Goal: Task Accomplishment & Management: Use online tool/utility

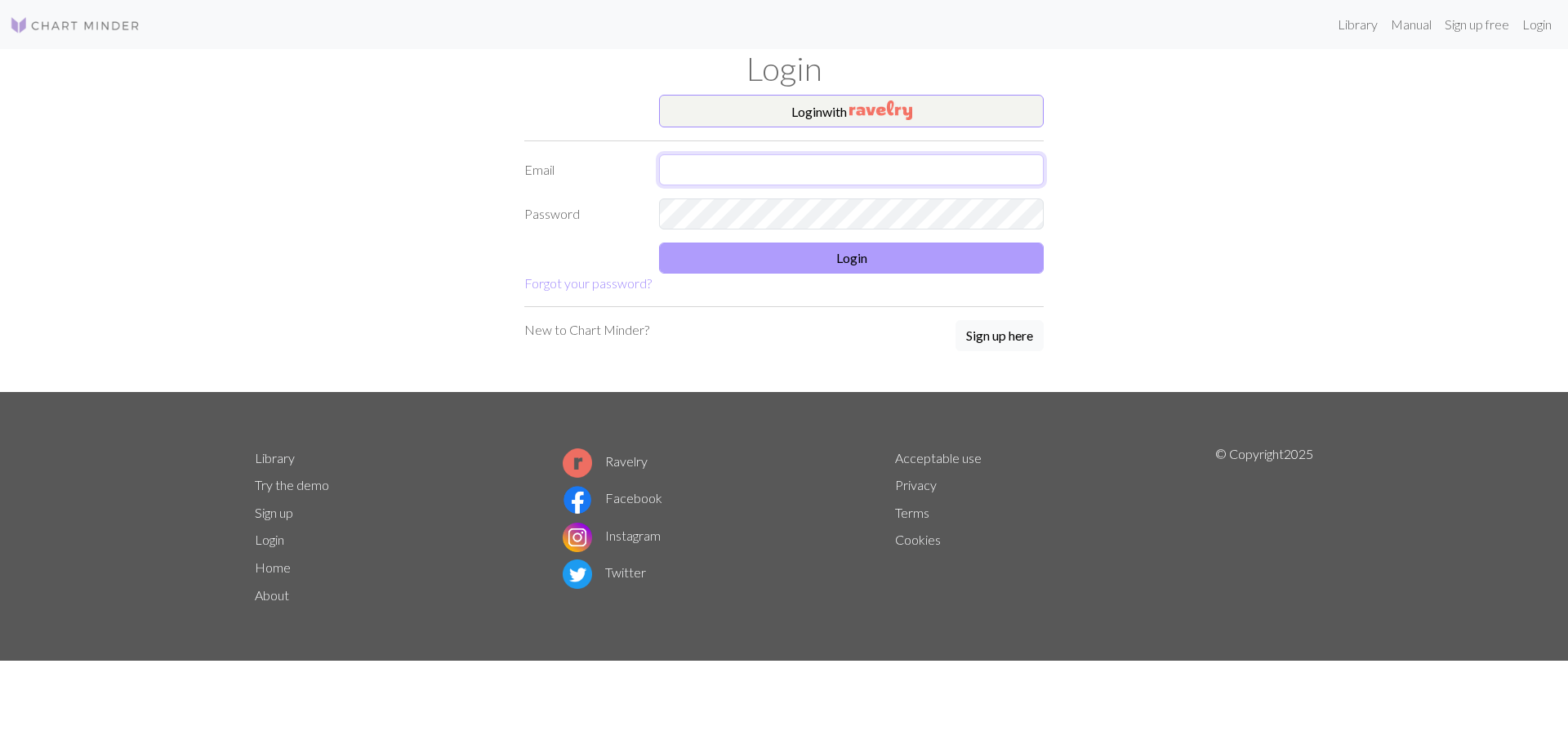
type input "[EMAIL_ADDRESS][DOMAIN_NAME]"
click at [887, 253] on button "Login" at bounding box center [851, 258] width 385 height 31
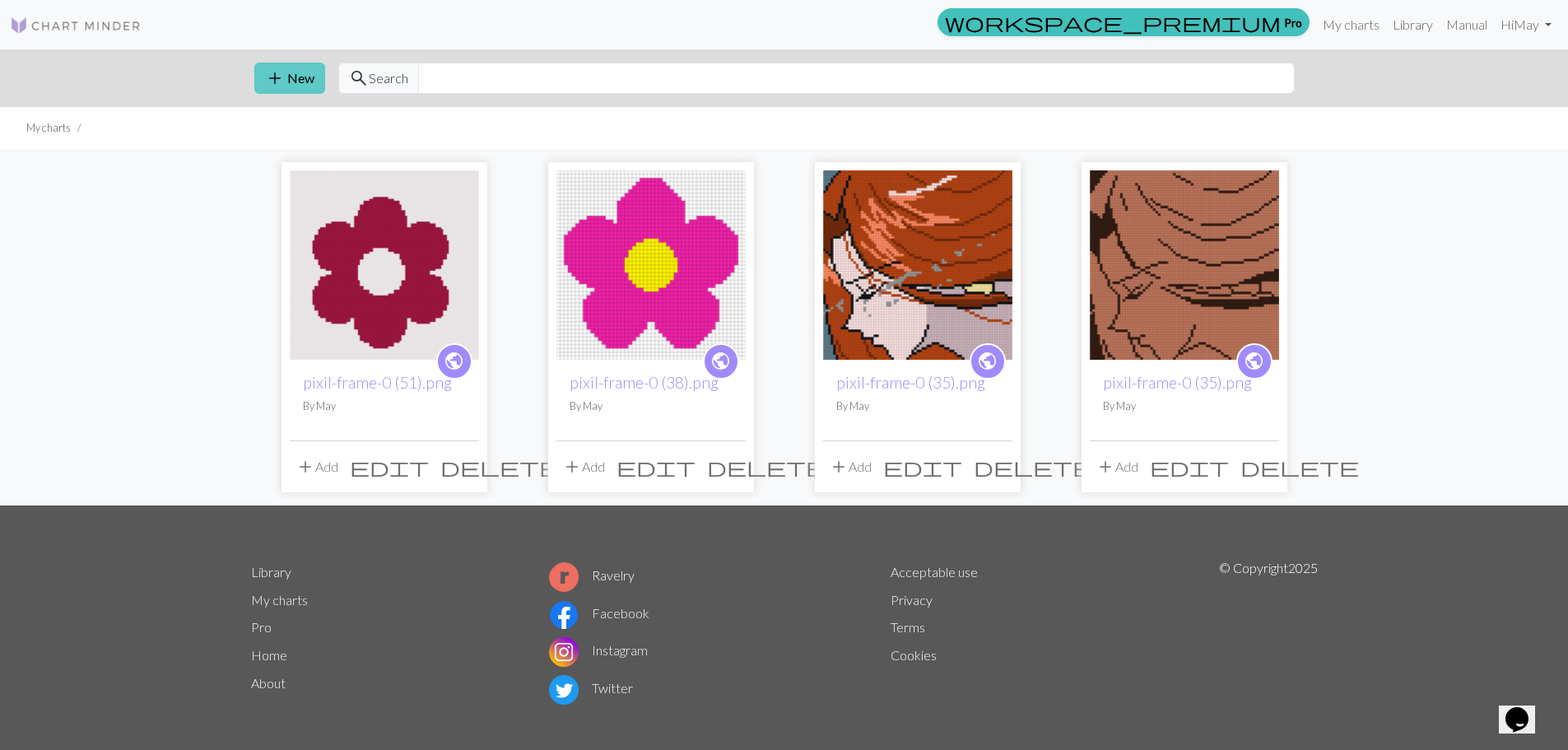
click at [275, 90] on button "add New" at bounding box center [290, 78] width 71 height 32
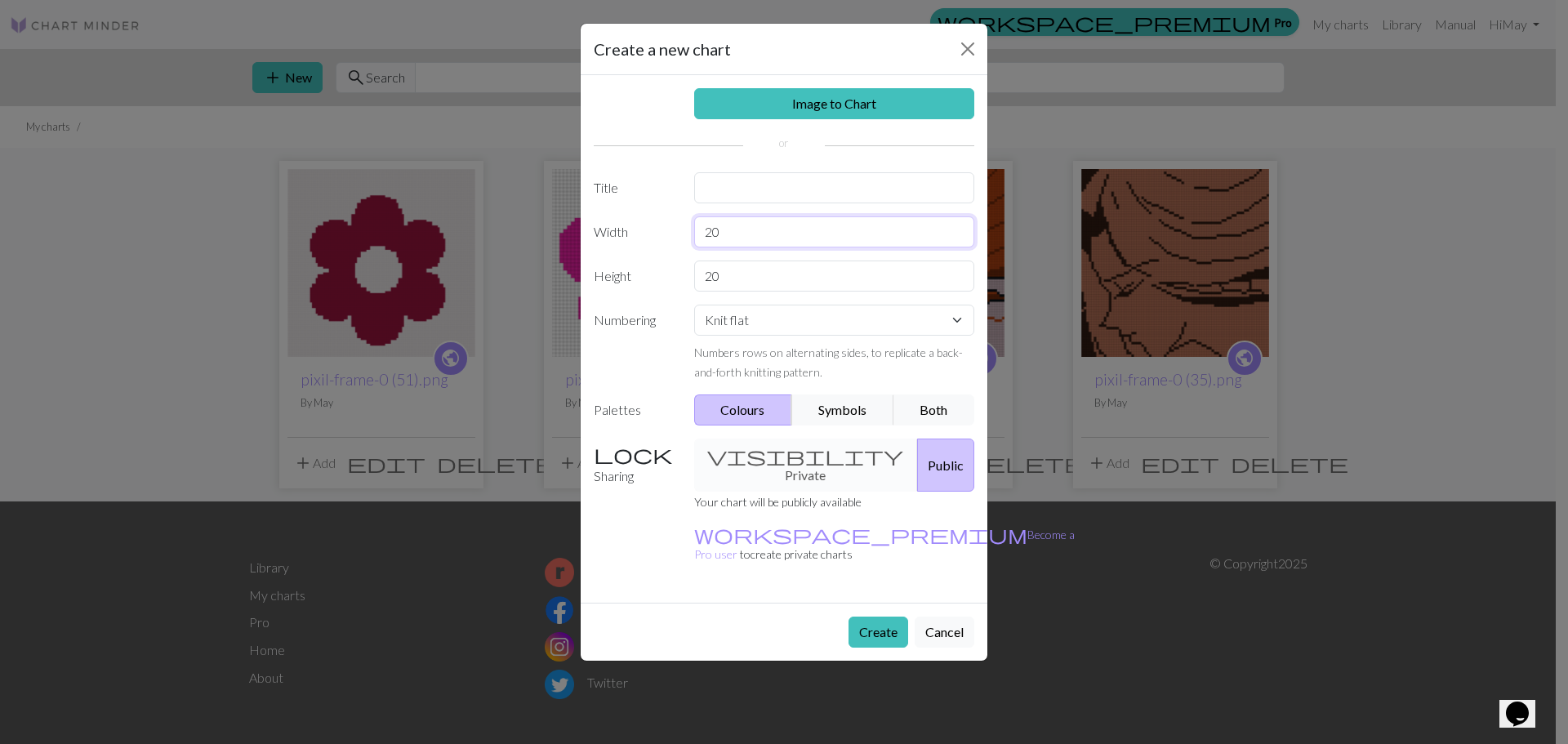
click at [775, 232] on input "20" at bounding box center [835, 232] width 281 height 31
type input "4"
type input "56"
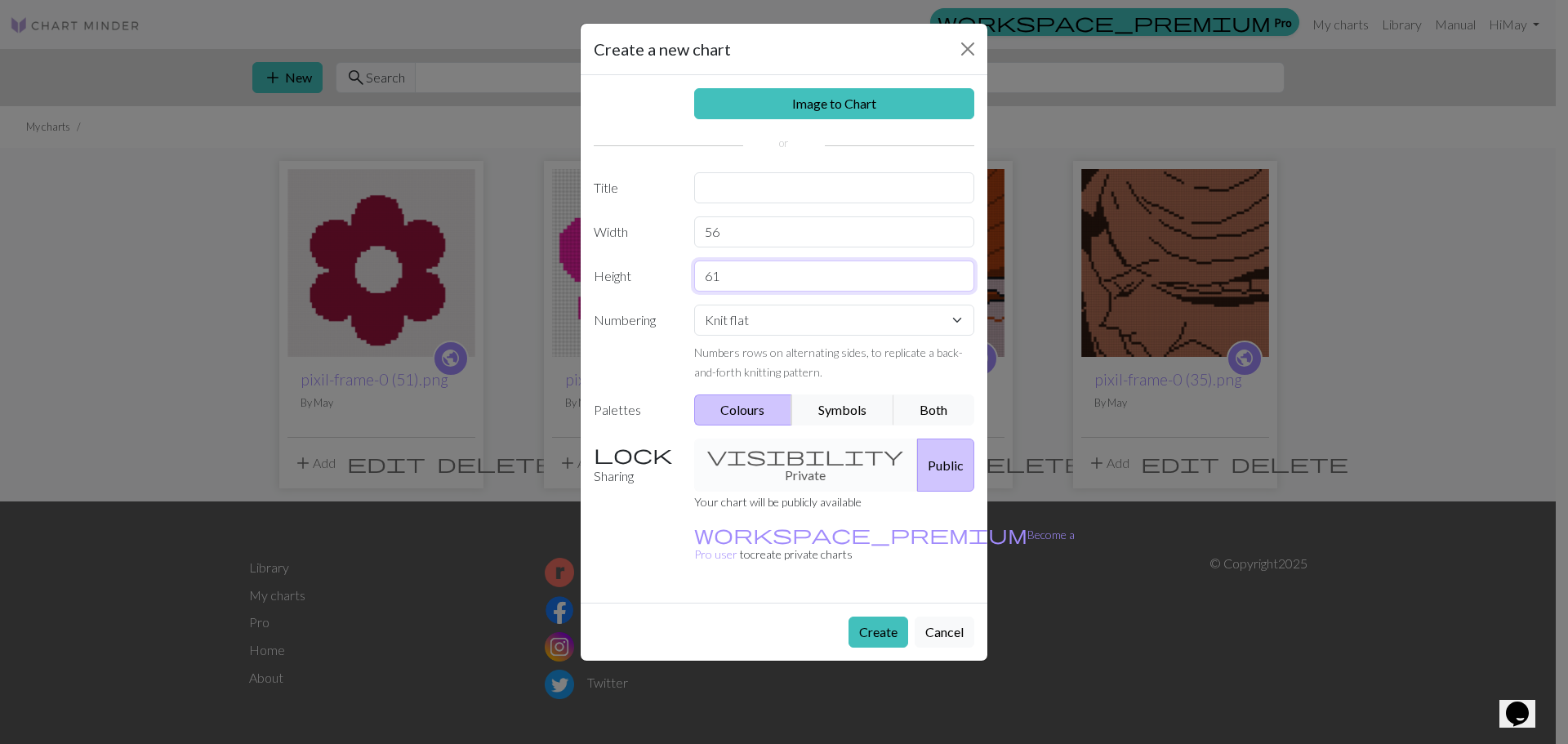
type input "61"
click at [873, 325] on select "Knit flat Knit in the round Lace knitting Cross stitch" at bounding box center [835, 320] width 281 height 31
click at [827, 329] on select "Knit flat Knit in the round Lace knitting Cross stitch" at bounding box center [835, 320] width 281 height 31
click at [833, 106] on link "Image to Chart" at bounding box center [835, 104] width 281 height 31
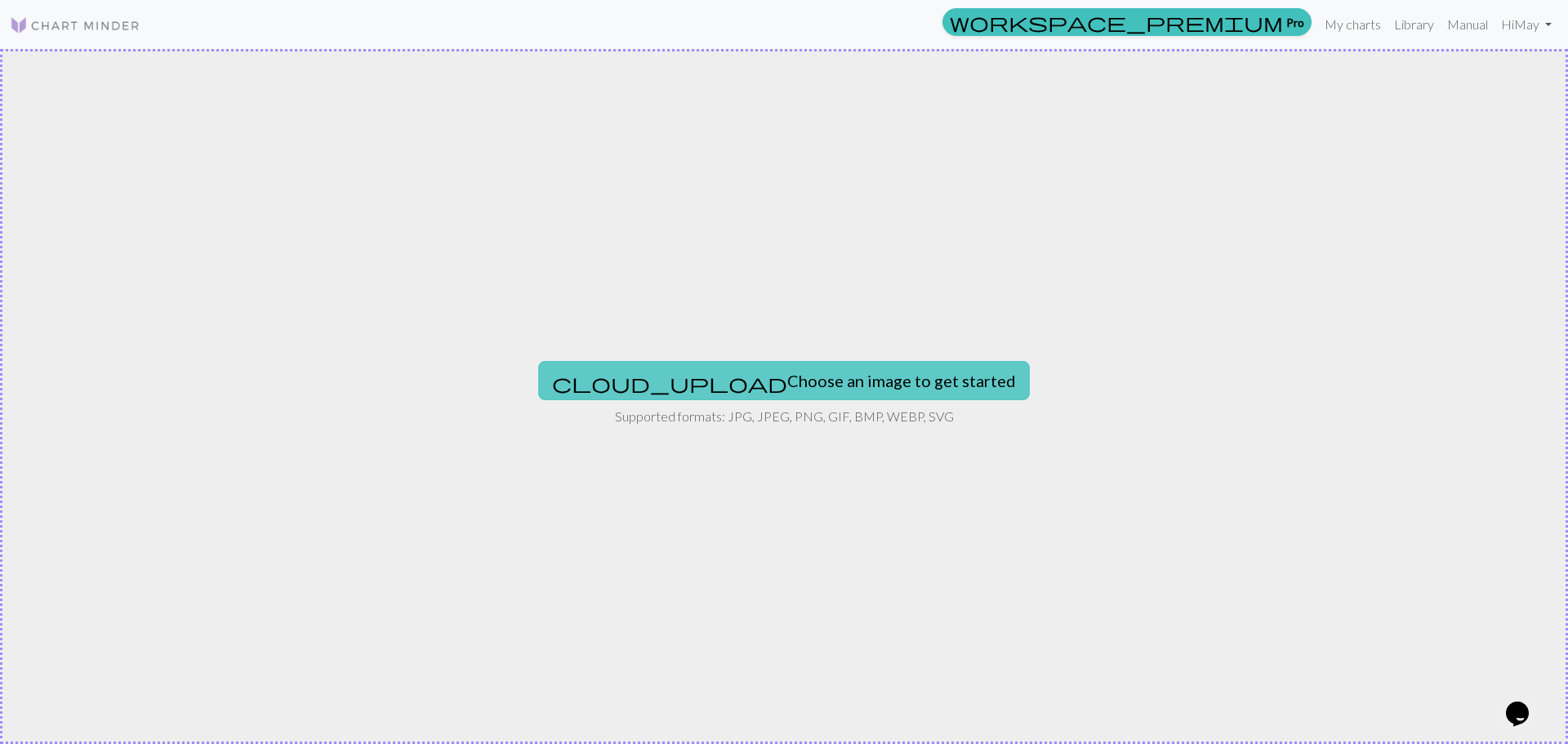
click at [795, 373] on button "cloud_upload Choose an image to get started" at bounding box center [784, 380] width 491 height 39
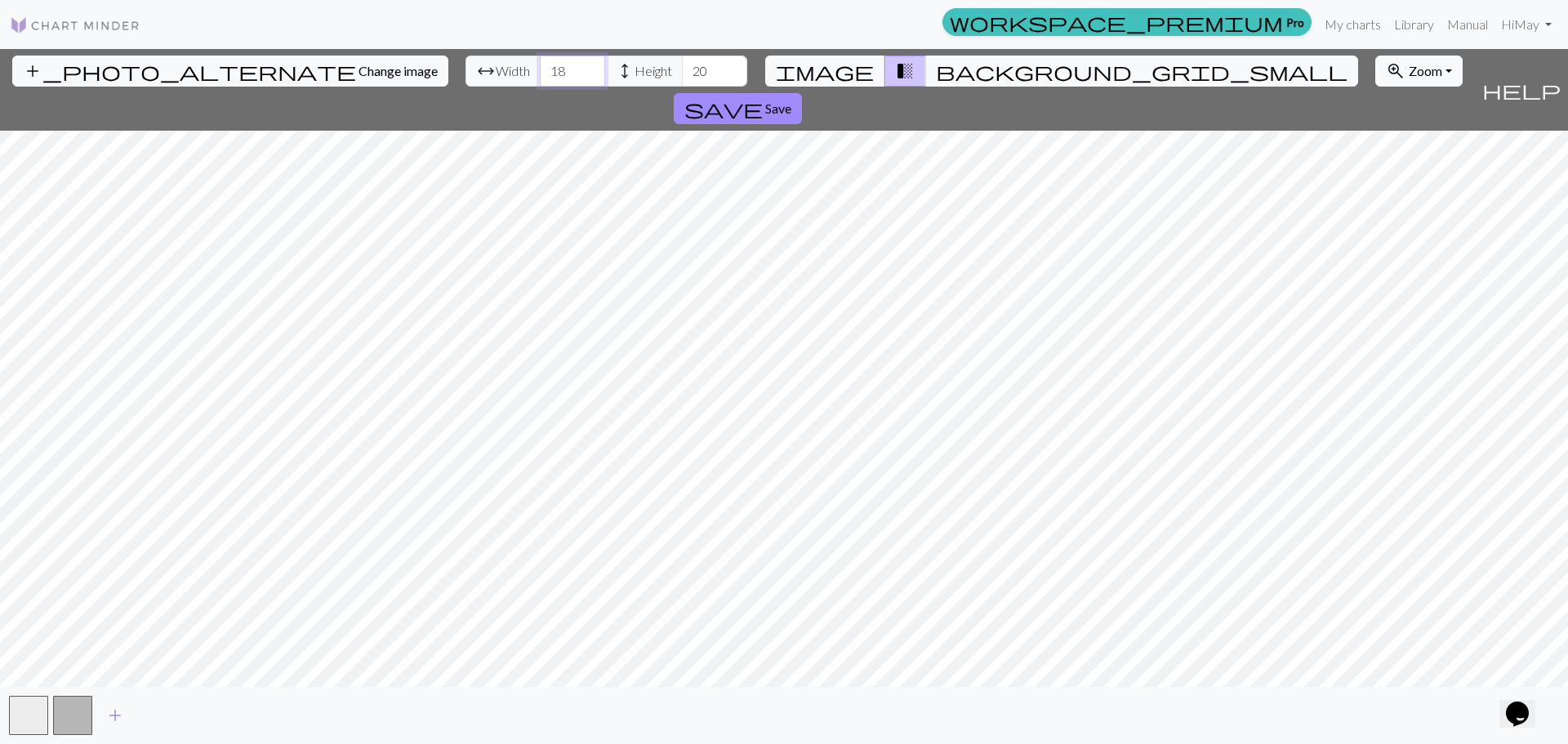
click at [540, 67] on input "18" at bounding box center [572, 71] width 65 height 31
type input "1"
type input "56"
type input "61"
click at [540, 69] on input "56" at bounding box center [572, 71] width 65 height 31
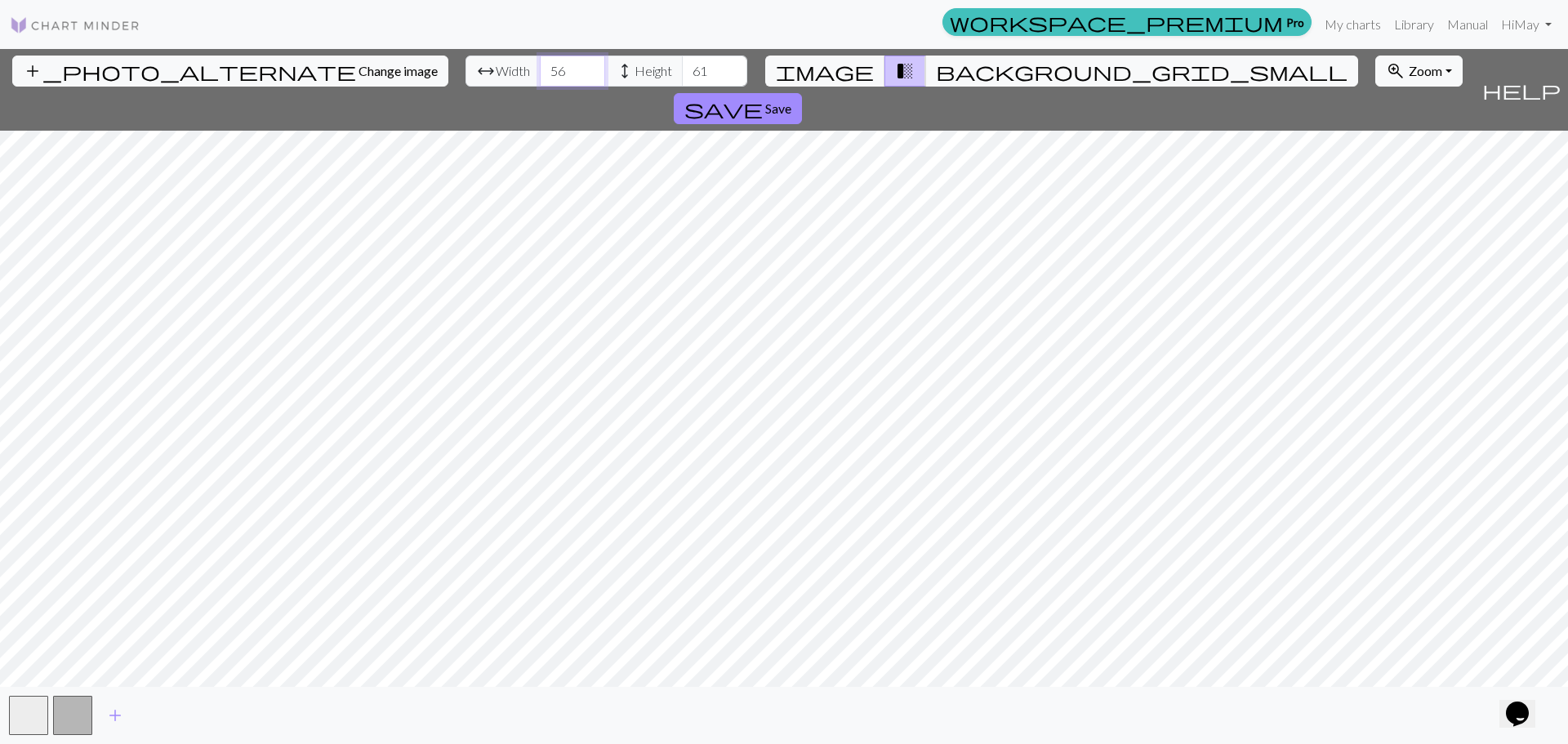
click at [540, 72] on input "56" at bounding box center [572, 71] width 65 height 31
click at [74, 710] on button "button" at bounding box center [72, 715] width 39 height 39
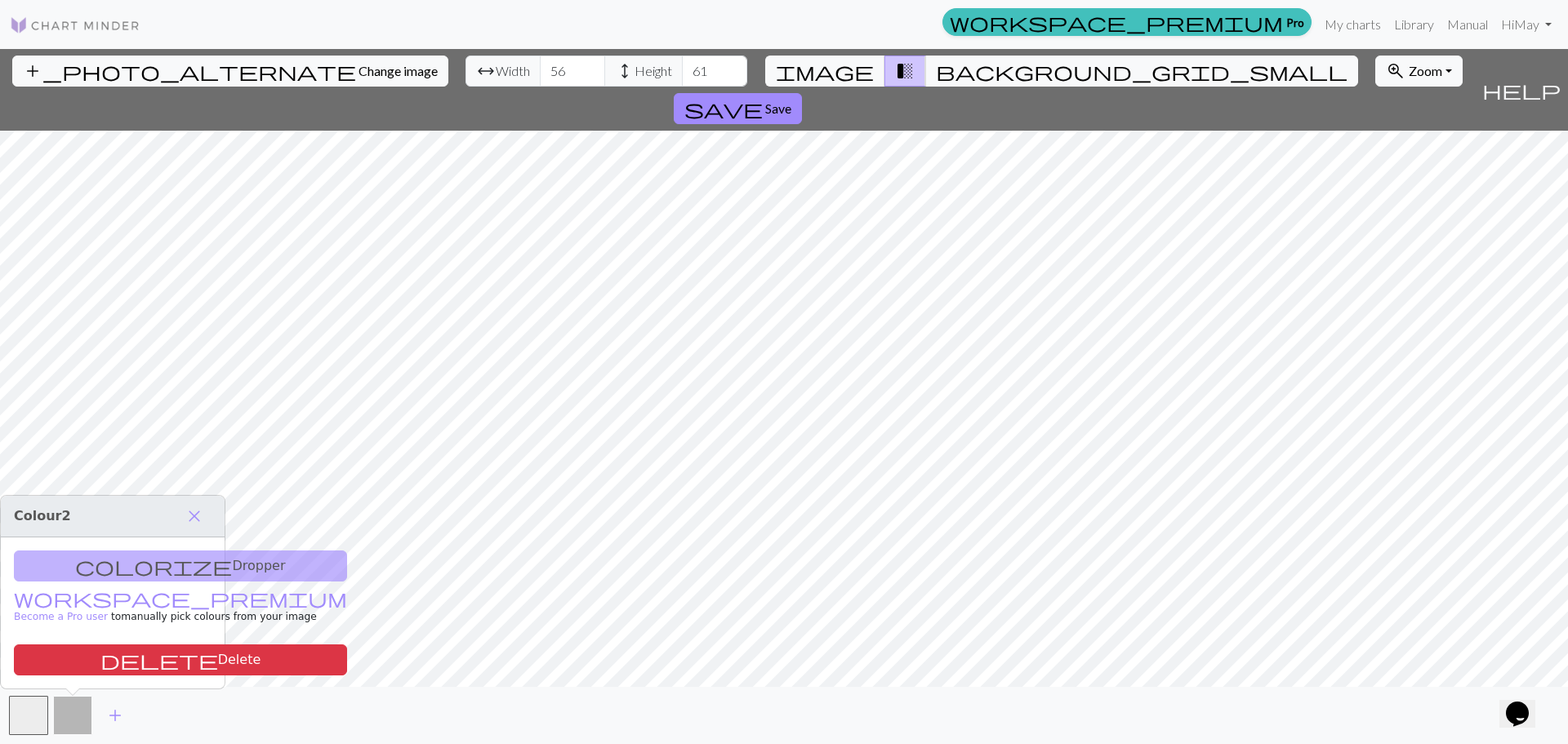
click at [87, 711] on button "button" at bounding box center [72, 715] width 39 height 39
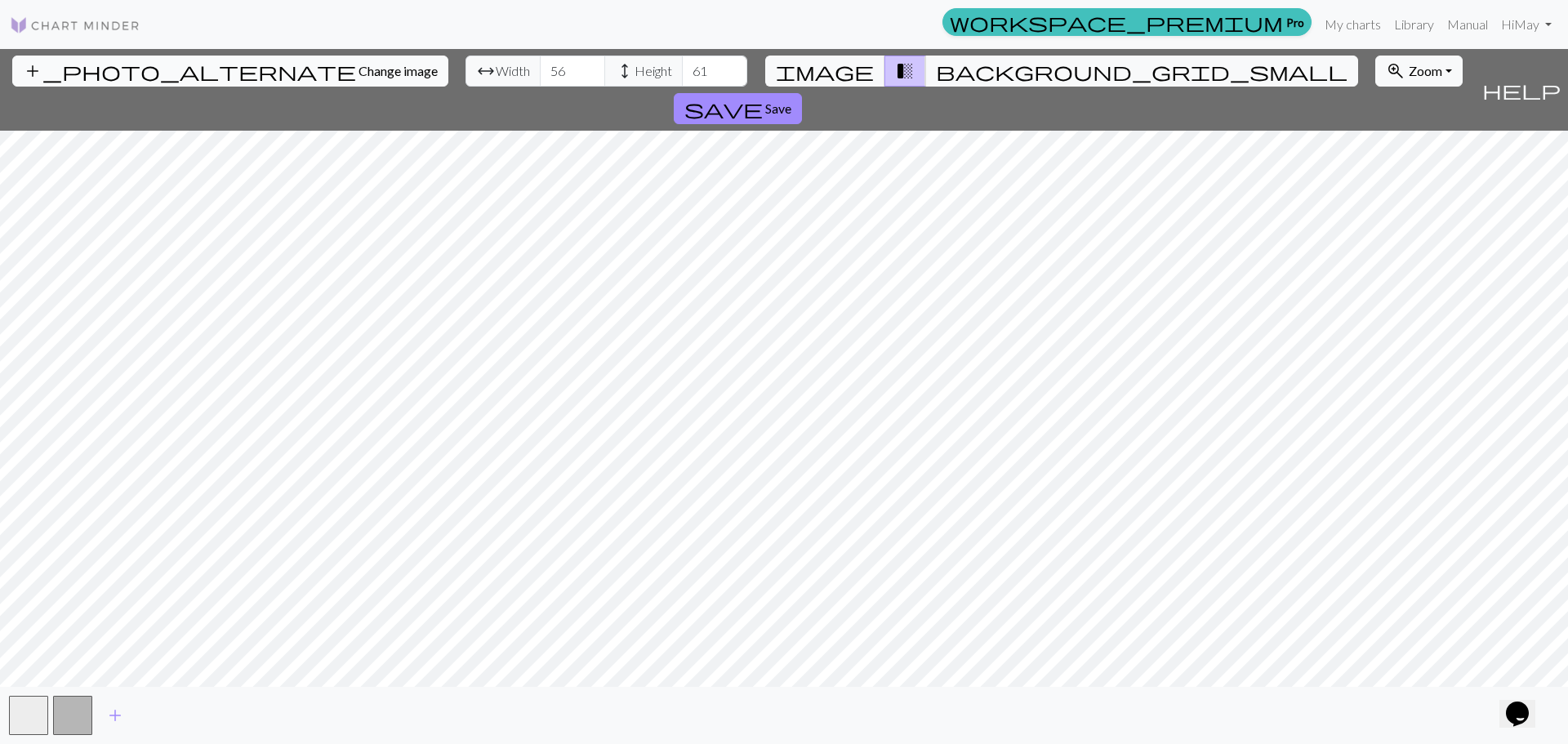
drag, startPoint x: 181, startPoint y: 84, endPoint x: 180, endPoint y: 75, distance: 9.1
click at [180, 76] on div "add_photo_alternate Change image arrow_range Width 56 height Height 61 image tr…" at bounding box center [737, 89] width 1475 height 82
click at [358, 75] on span "Change image" at bounding box center [398, 70] width 79 height 16
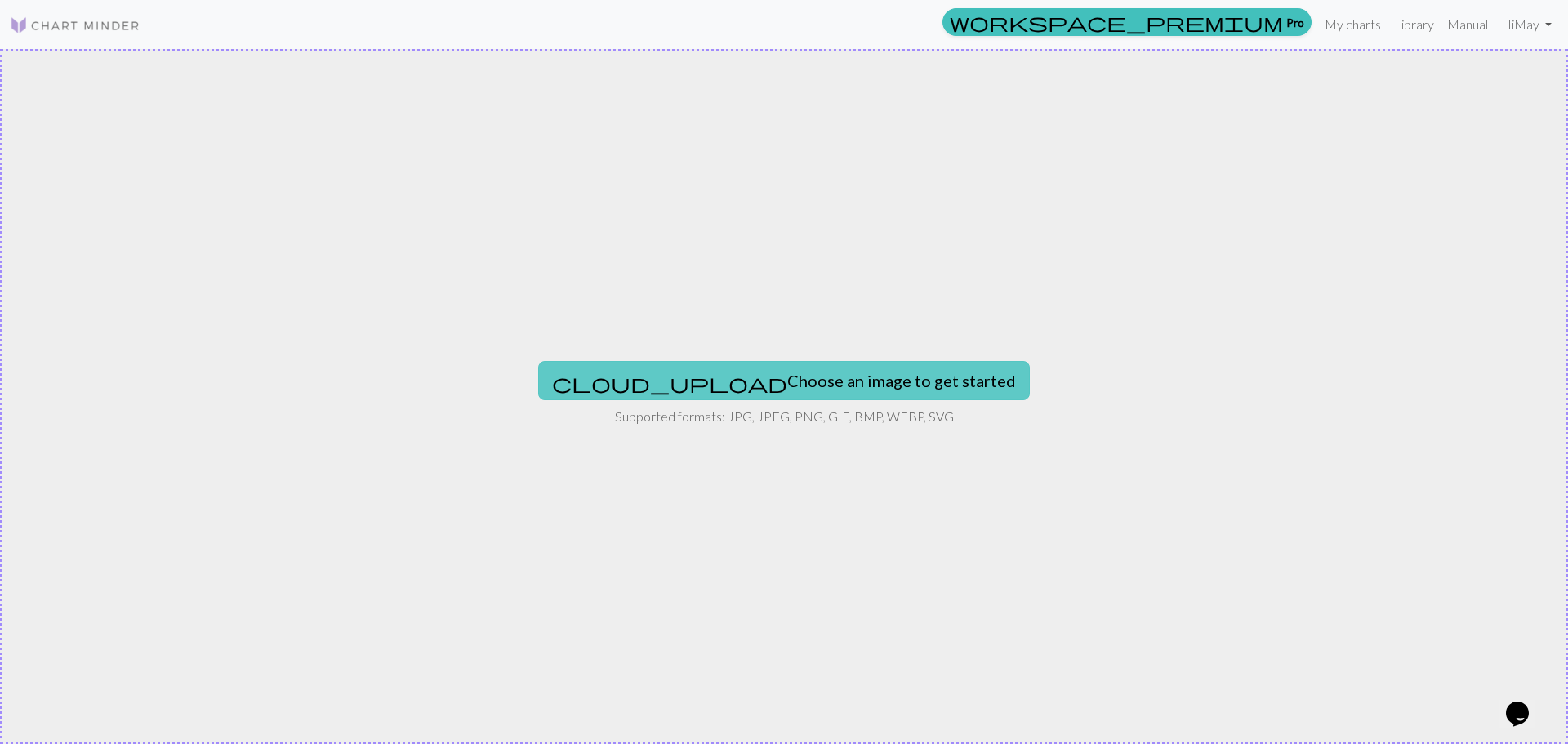
click at [847, 384] on button "cloud_upload Choose an image to get started" at bounding box center [784, 380] width 491 height 39
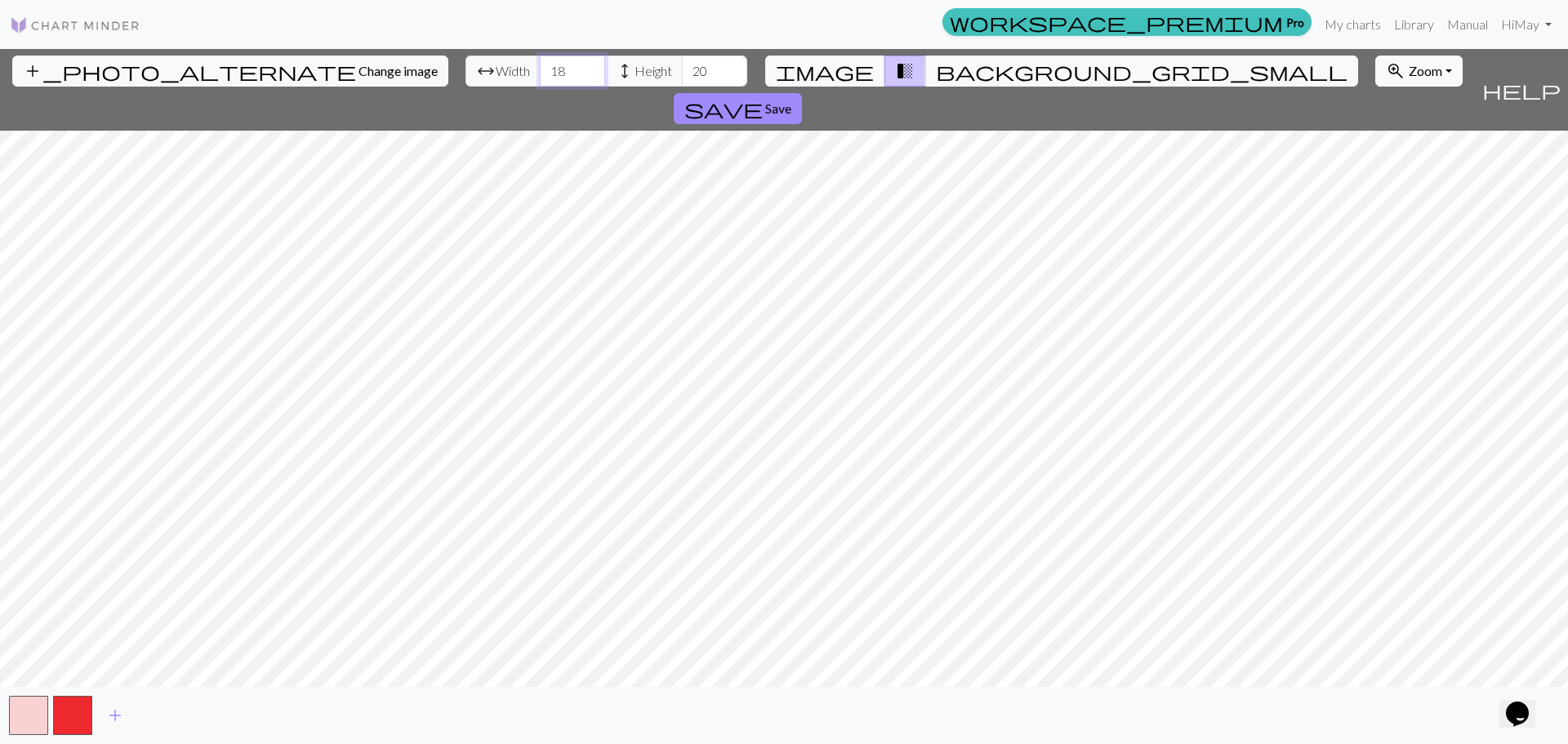
click at [540, 70] on input "18" at bounding box center [572, 71] width 65 height 31
drag, startPoint x: 482, startPoint y: 70, endPoint x: 462, endPoint y: 67, distance: 20.2
click at [540, 67] on input "18" at bounding box center [572, 71] width 65 height 31
type input "6"
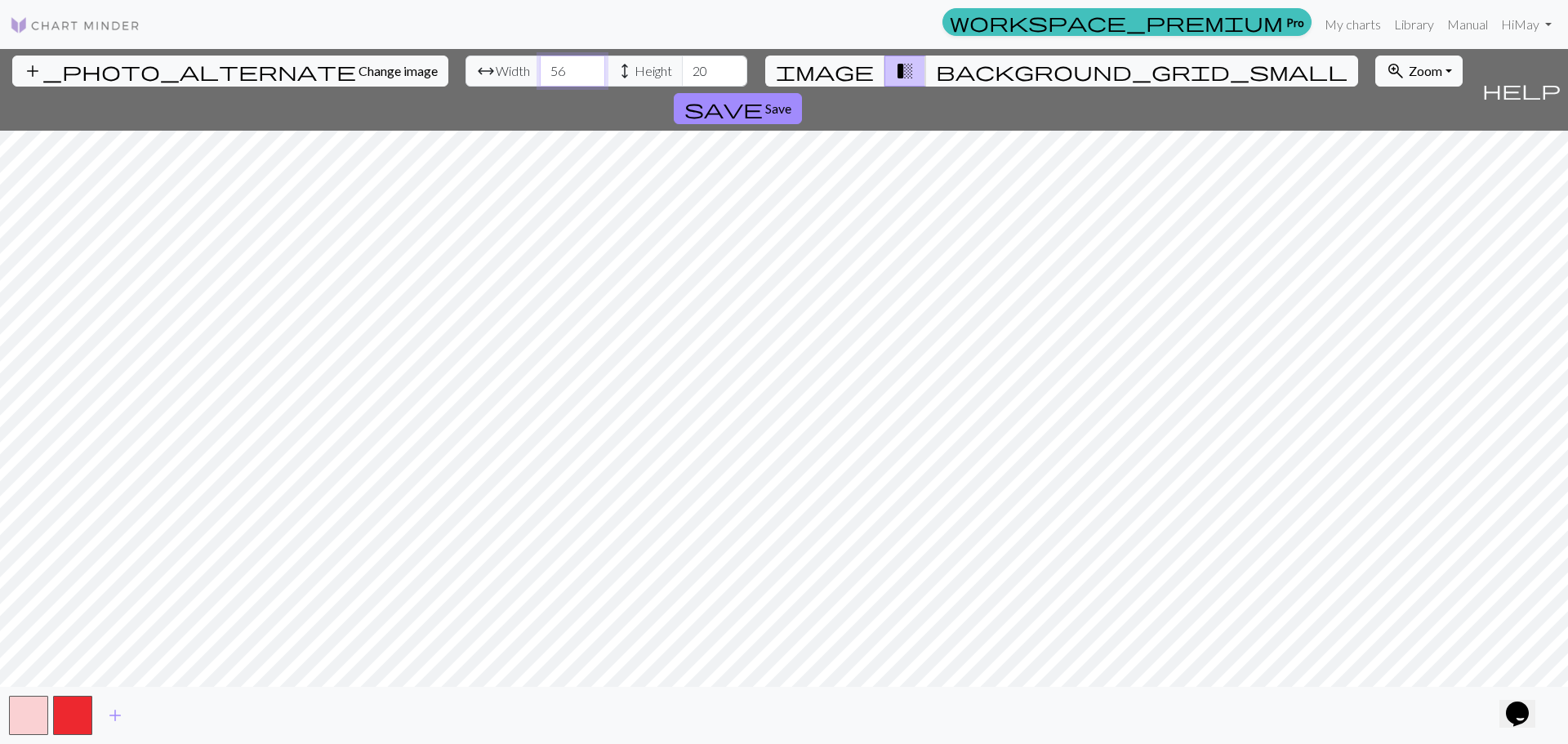
type input "56"
click at [682, 71] on input "20" at bounding box center [714, 71] width 65 height 31
type input "2"
type input "61"
click at [169, 88] on div "add_photo_alternate Change image arrow_range Width 56 height Height 61 image tr…" at bounding box center [737, 89] width 1475 height 82
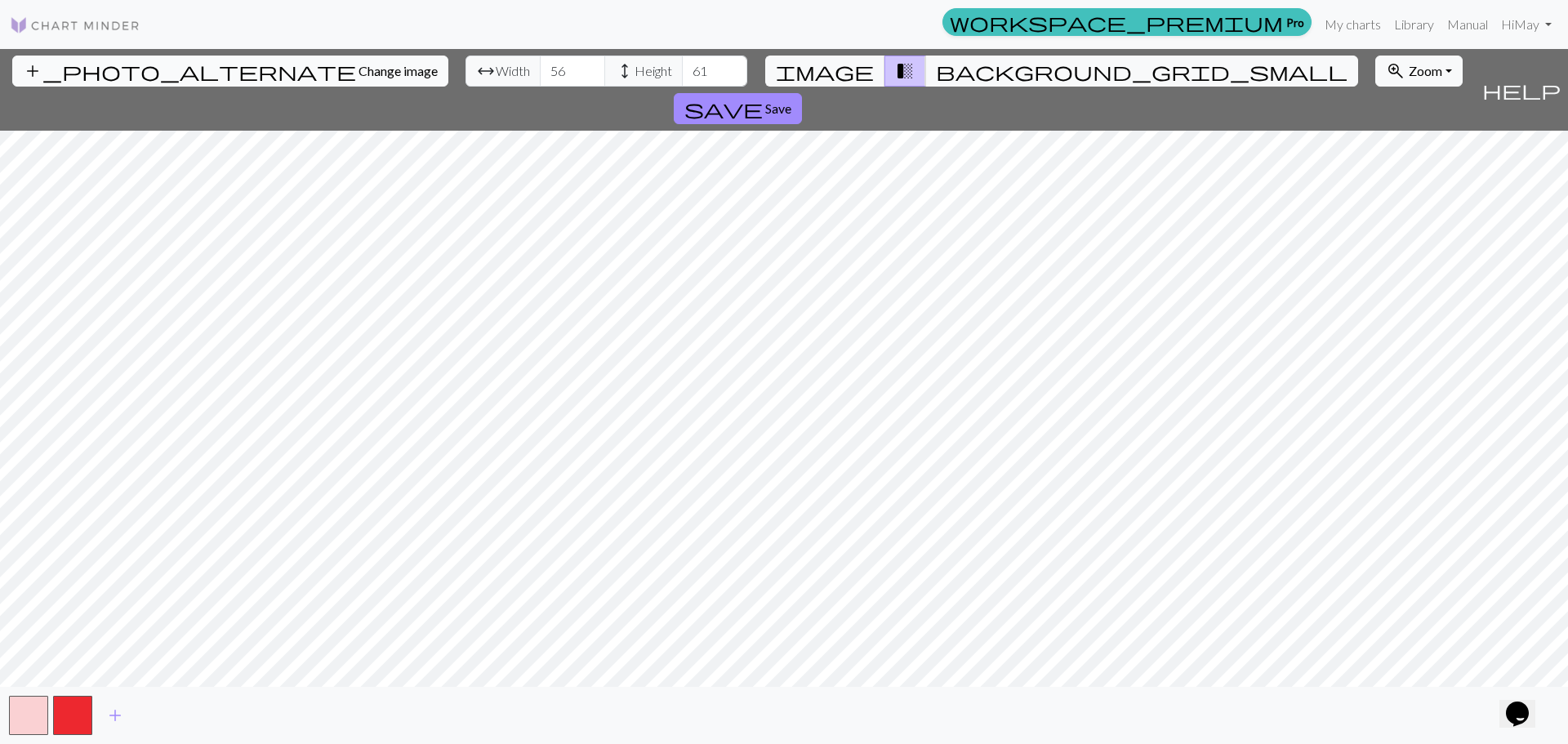
click at [172, 80] on button "add_photo_alternate Change image" at bounding box center [230, 71] width 436 height 31
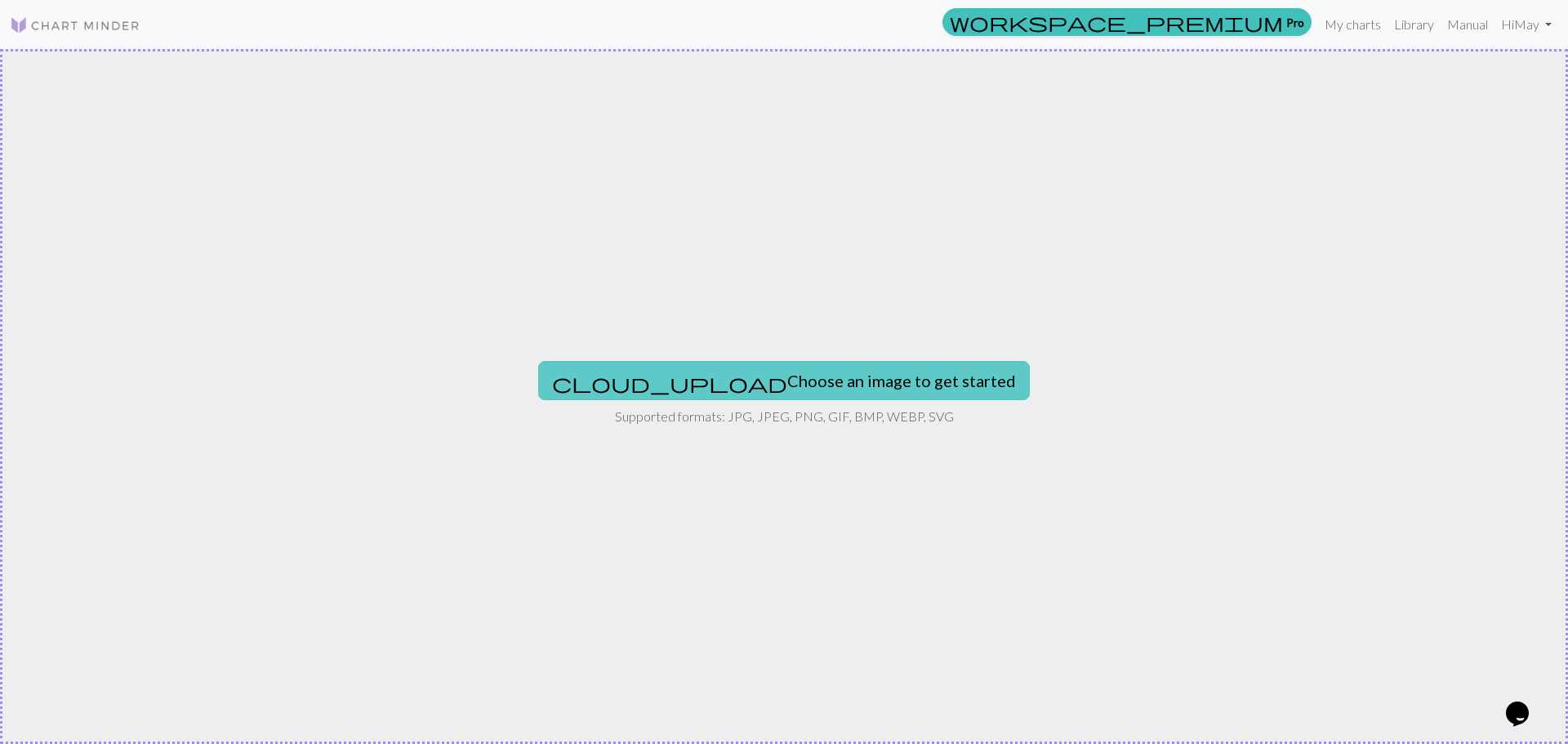
click at [848, 372] on button "cloud_upload Choose an image to get started" at bounding box center [784, 380] width 491 height 39
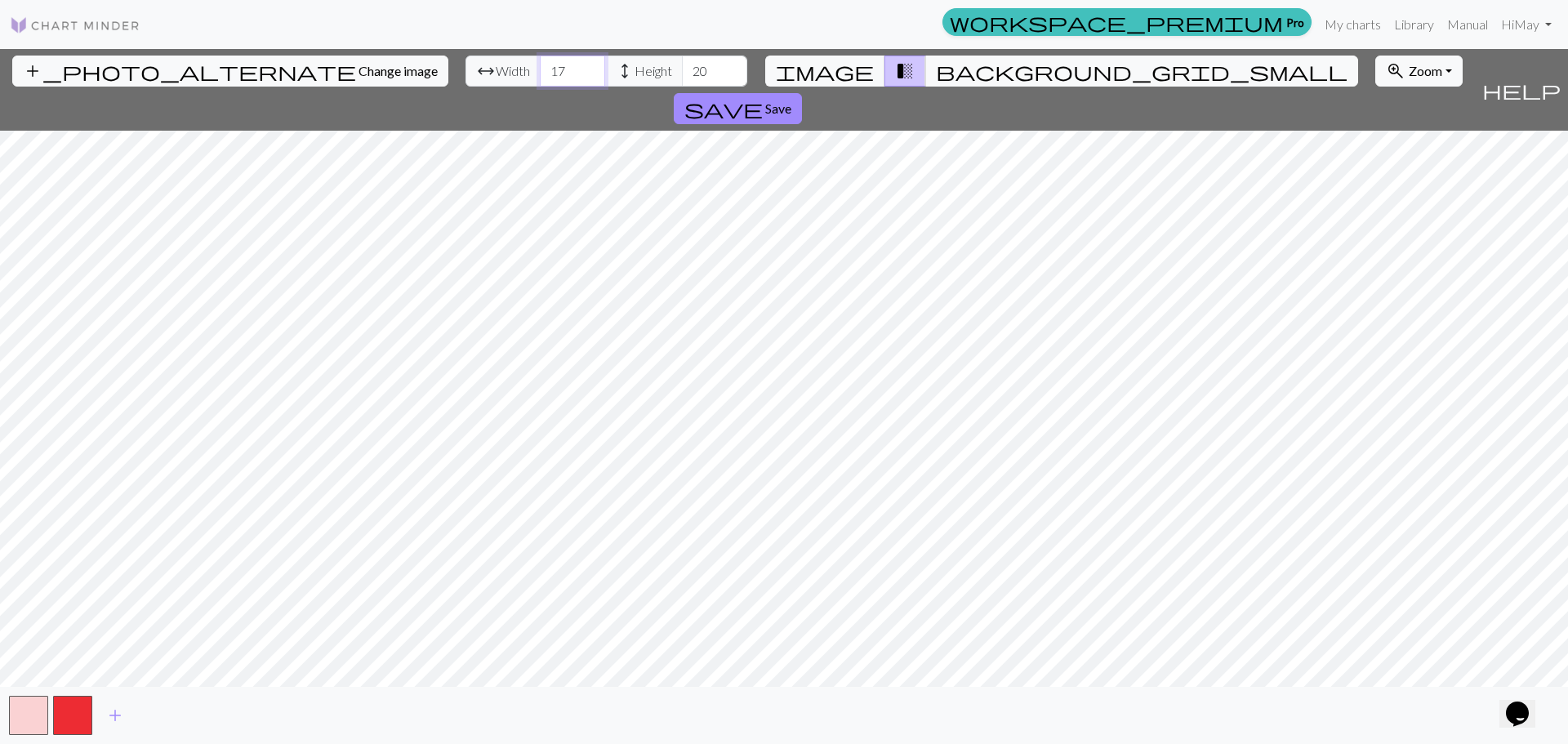
click at [540, 77] on input "17" at bounding box center [572, 71] width 65 height 31
click at [540, 76] on input "17" at bounding box center [572, 71] width 65 height 31
type input "56"
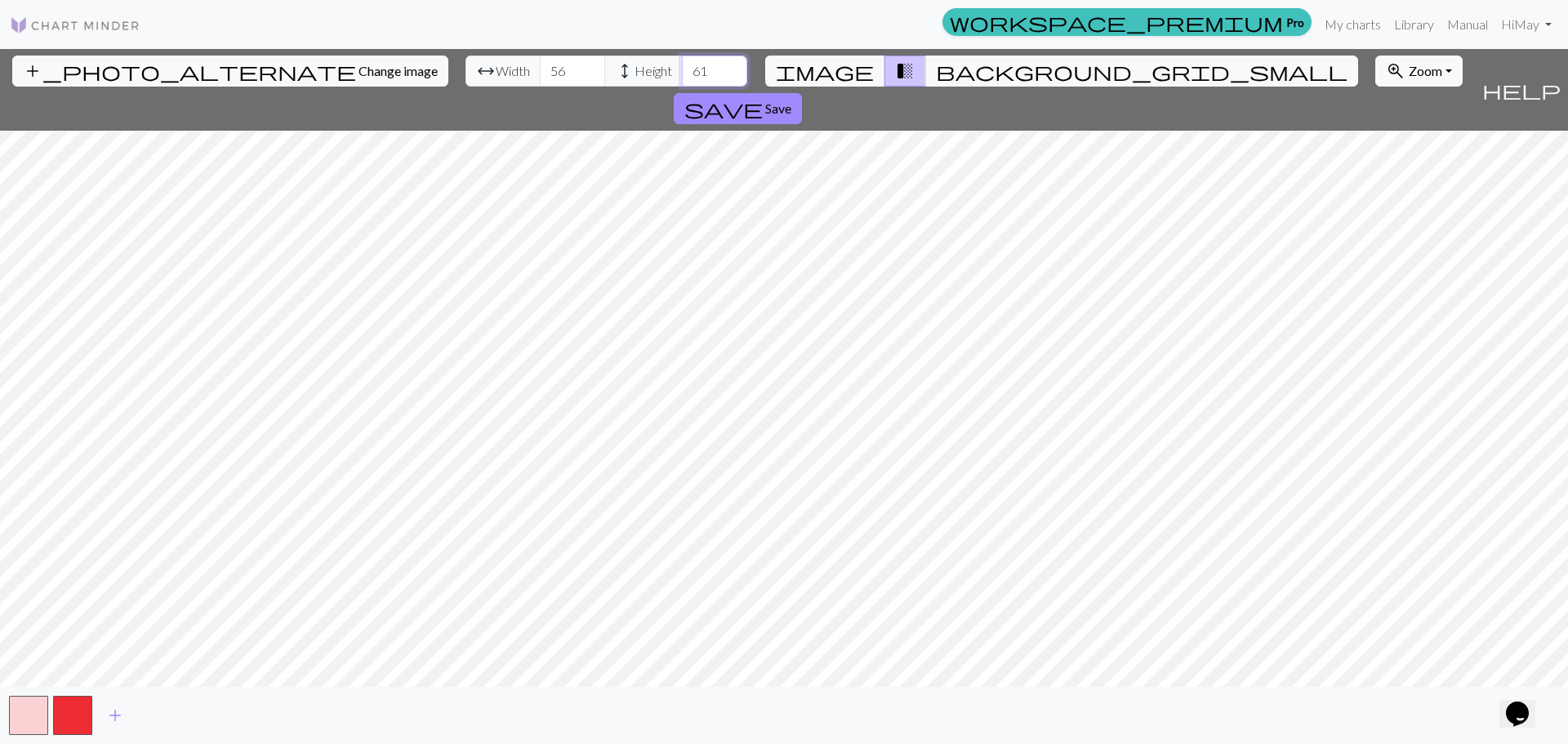
type input "61"
click at [358, 76] on span "Change image" at bounding box center [398, 70] width 79 height 16
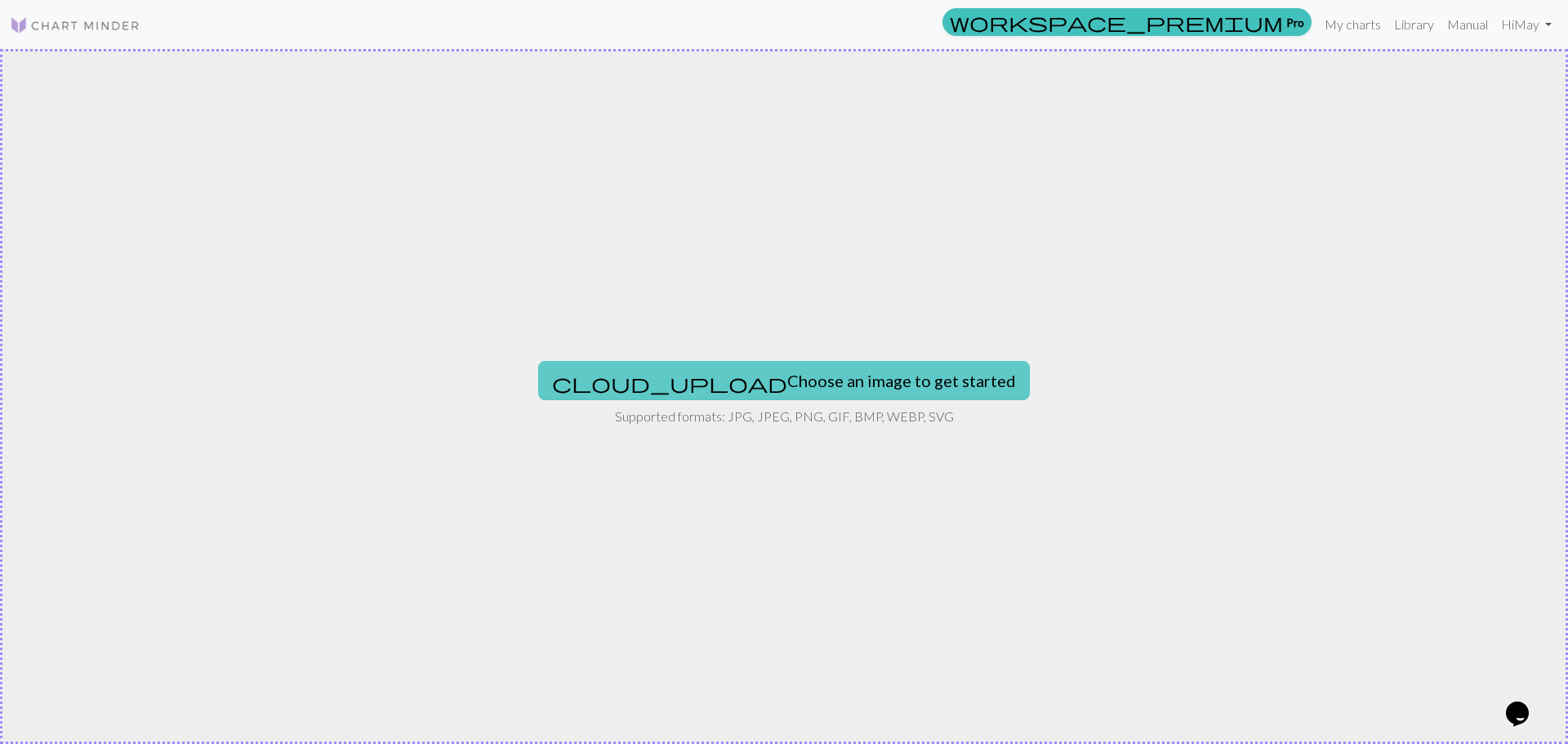
click at [803, 380] on button "cloud_upload Choose an image to get started" at bounding box center [784, 380] width 491 height 39
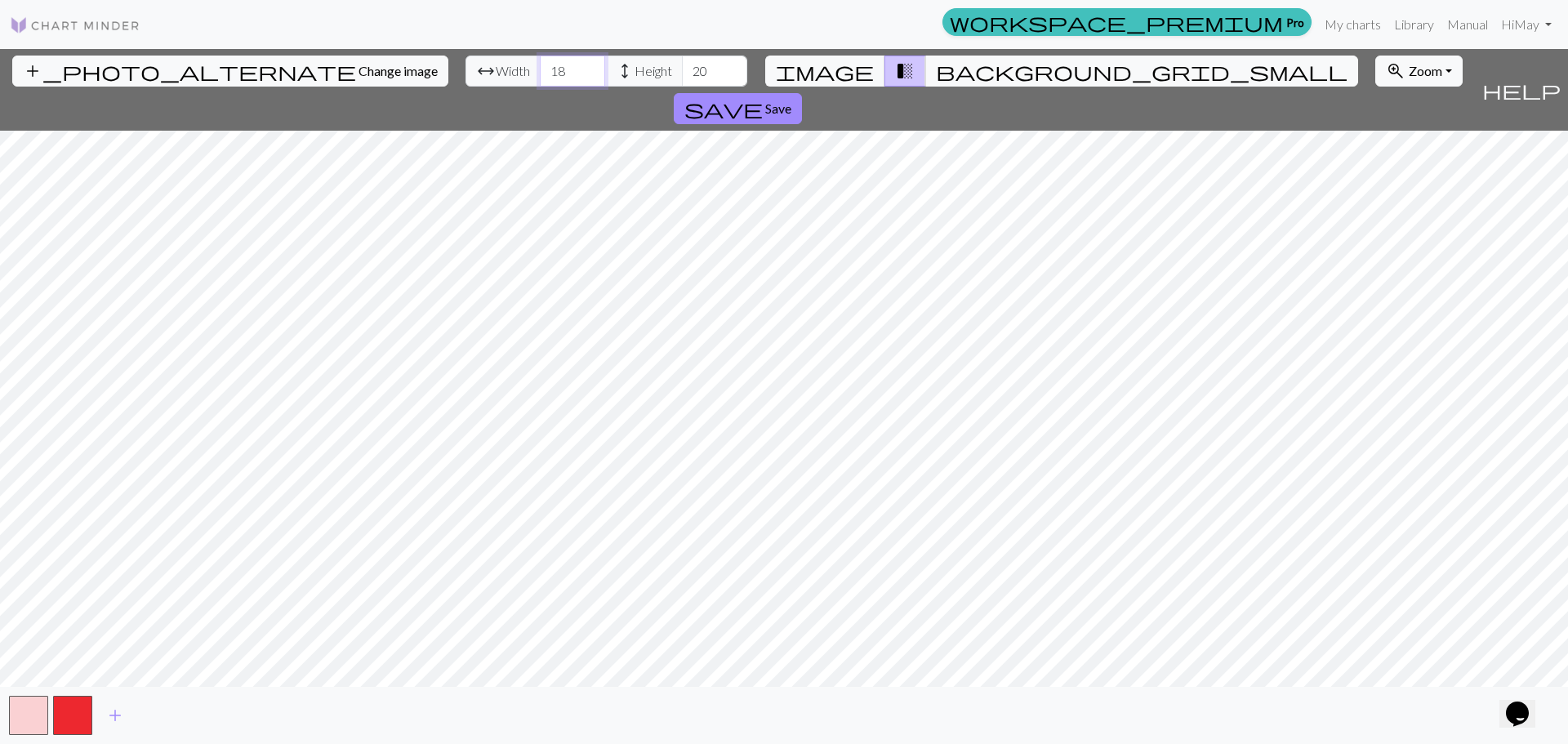
click at [540, 76] on input "18" at bounding box center [572, 71] width 65 height 31
type input "56"
click at [682, 78] on input "20" at bounding box center [714, 71] width 65 height 31
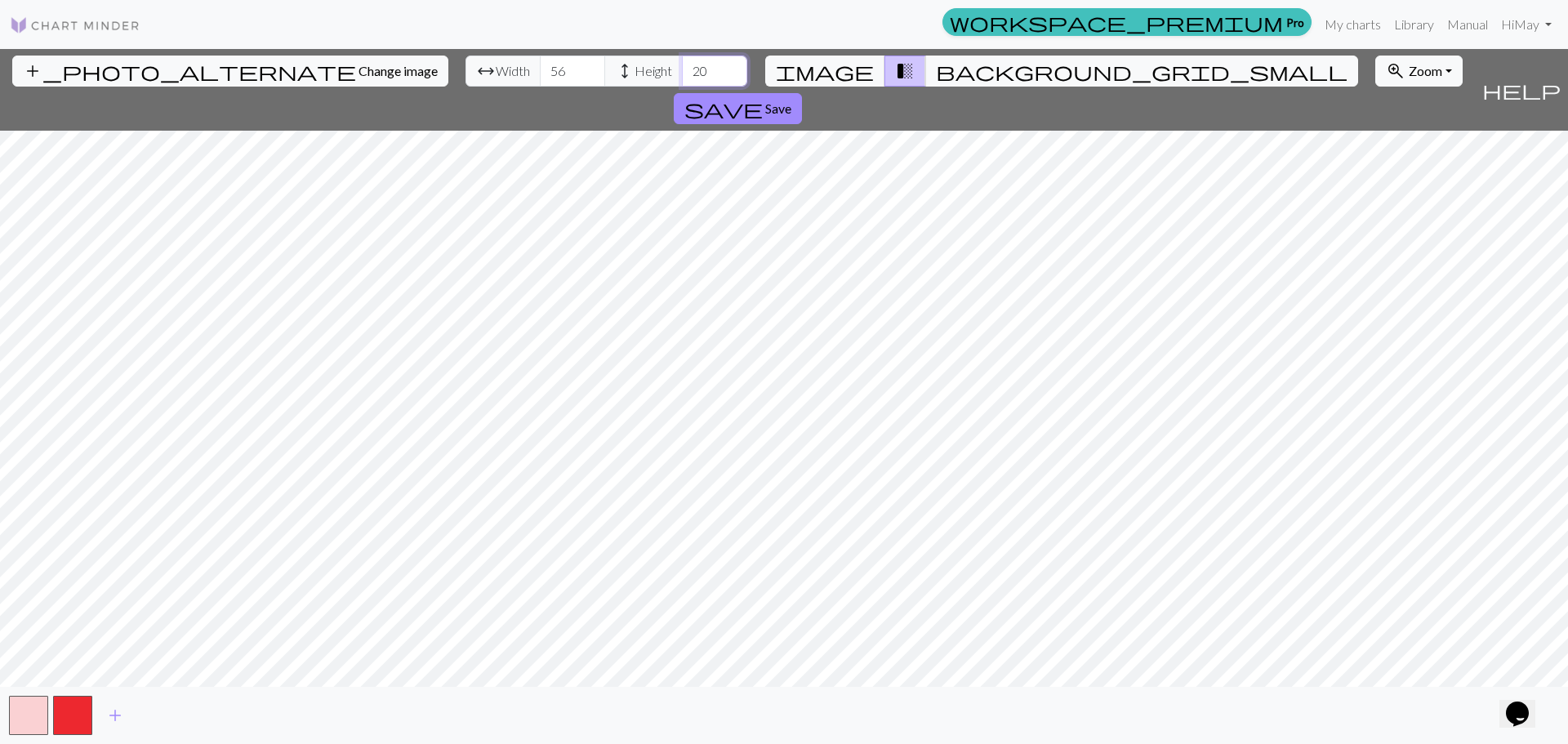
type input "2"
type input "61"
click at [31, 713] on button "button" at bounding box center [28, 715] width 39 height 39
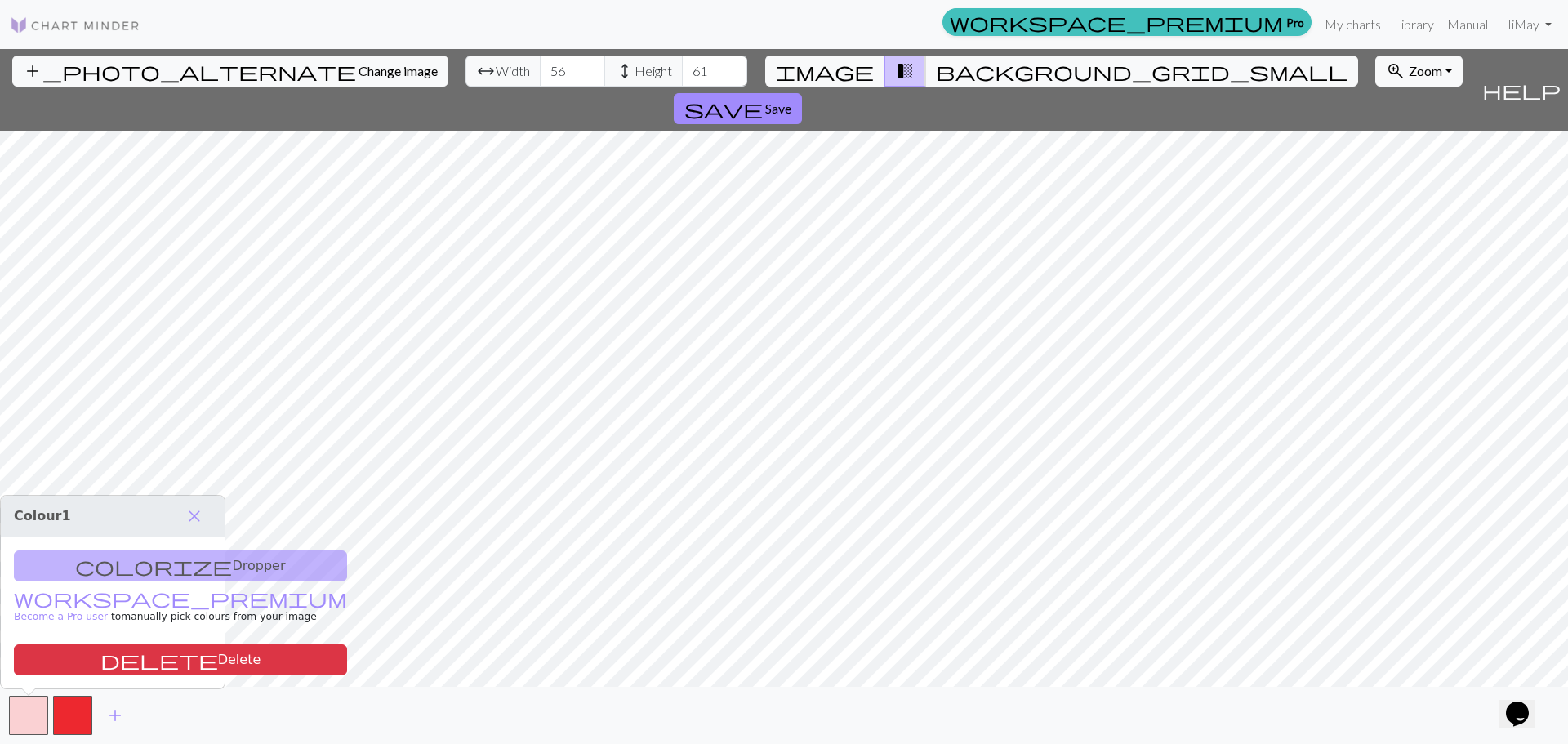
click at [86, 569] on div "colorize Dropper workspace_premium Become a Pro user to manually pick colours f…" at bounding box center [112, 613] width 224 height 151
click at [107, 557] on div "colorize Dropper workspace_premium Become a Pro user to manually pick colours f…" at bounding box center [112, 613] width 224 height 151
drag, startPoint x: 72, startPoint y: 569, endPoint x: 184, endPoint y: 563, distance: 112.2
click at [184, 563] on div "colorize Dropper workspace_premium Become a Pro user to manually pick colours f…" at bounding box center [112, 613] width 224 height 151
click at [198, 515] on span "close" at bounding box center [194, 516] width 20 height 23
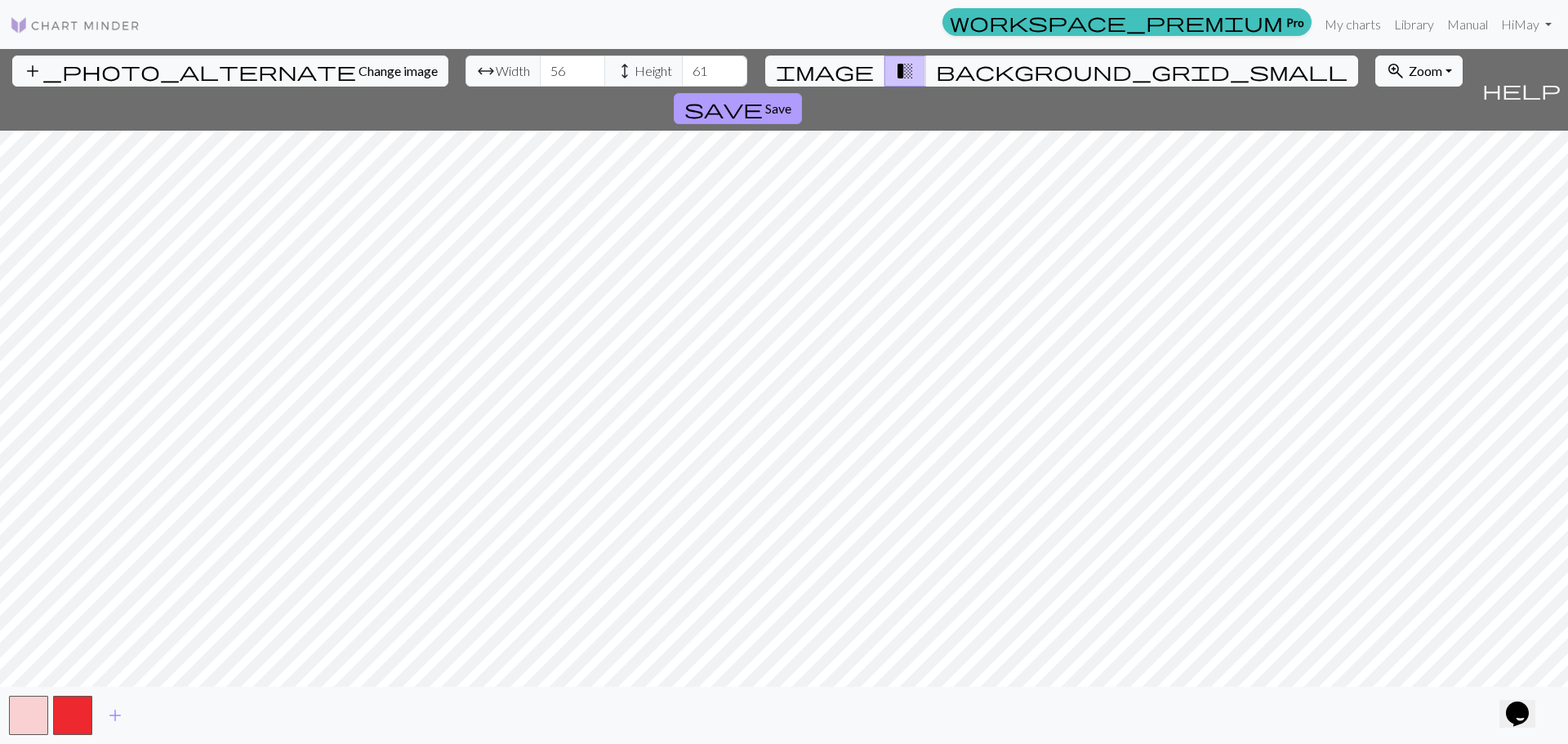
click at [763, 97] on span "save" at bounding box center [723, 109] width 78 height 23
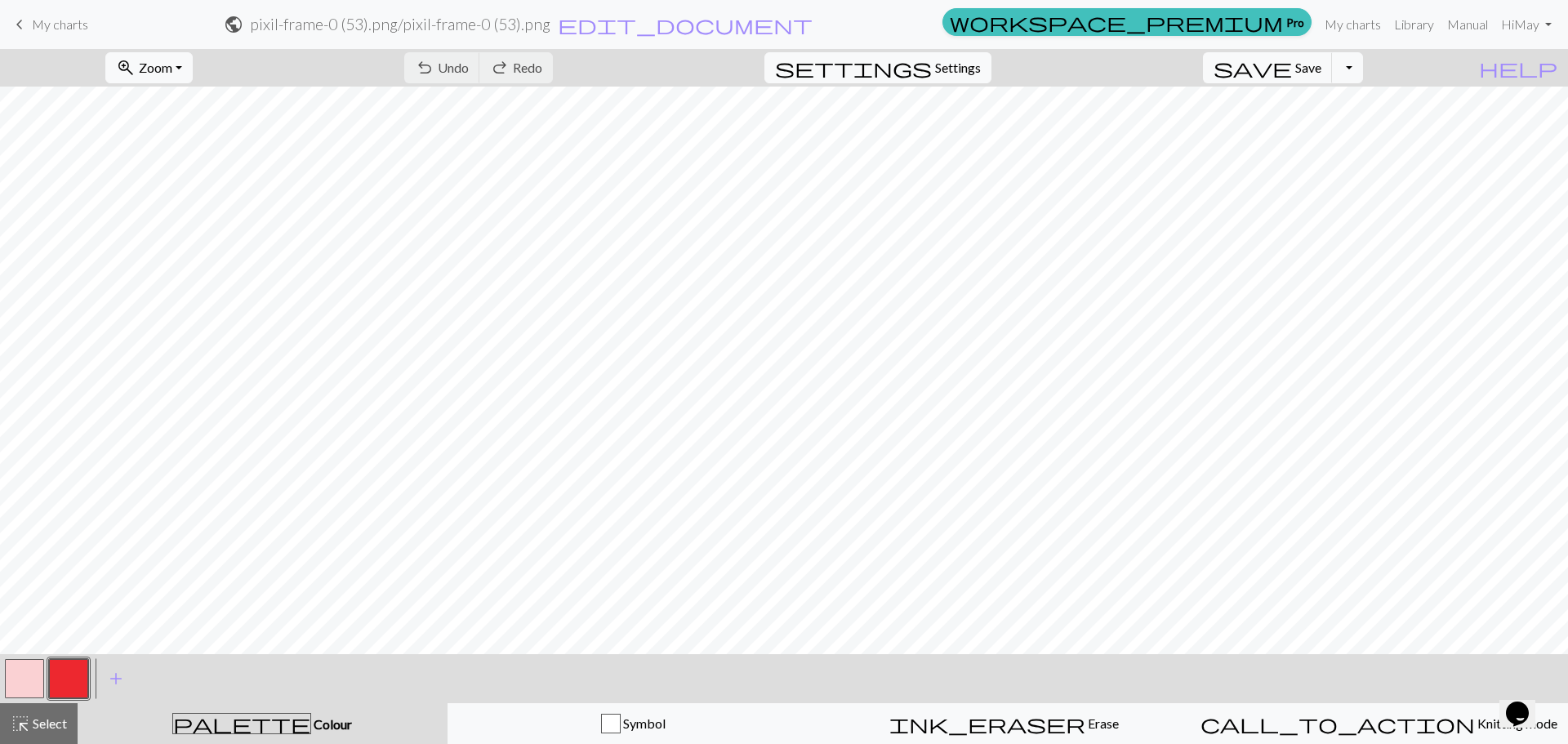
drag, startPoint x: 26, startPoint y: 684, endPoint x: 50, endPoint y: 675, distance: 25.6
click at [26, 684] on button "button" at bounding box center [24, 678] width 39 height 39
click at [63, 680] on button "button" at bounding box center [68, 678] width 39 height 39
click at [469, 73] on span "Undo" at bounding box center [453, 67] width 31 height 16
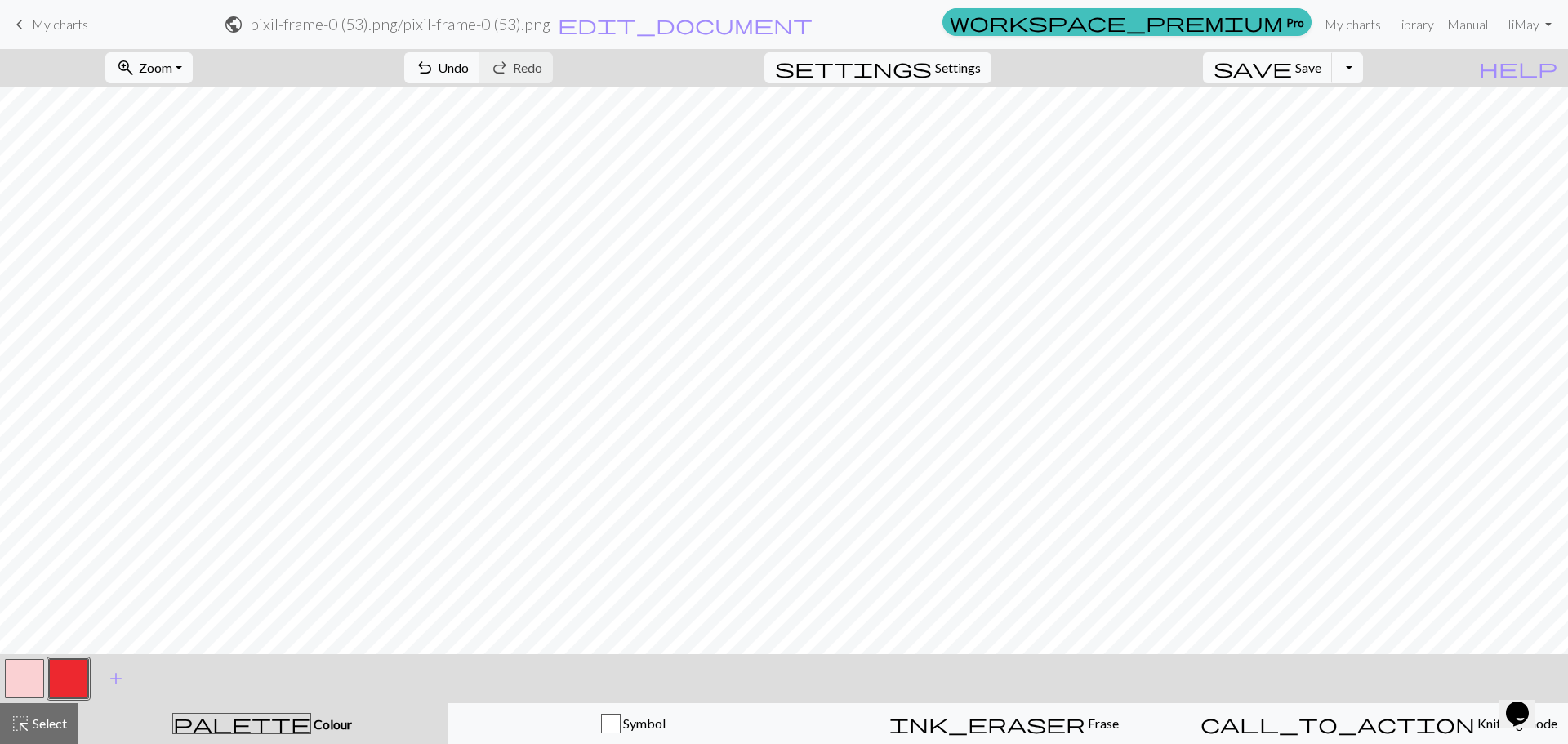
drag, startPoint x: 34, startPoint y: 673, endPoint x: 268, endPoint y: 648, distance: 235.3
click at [42, 674] on button "button" at bounding box center [24, 678] width 39 height 39
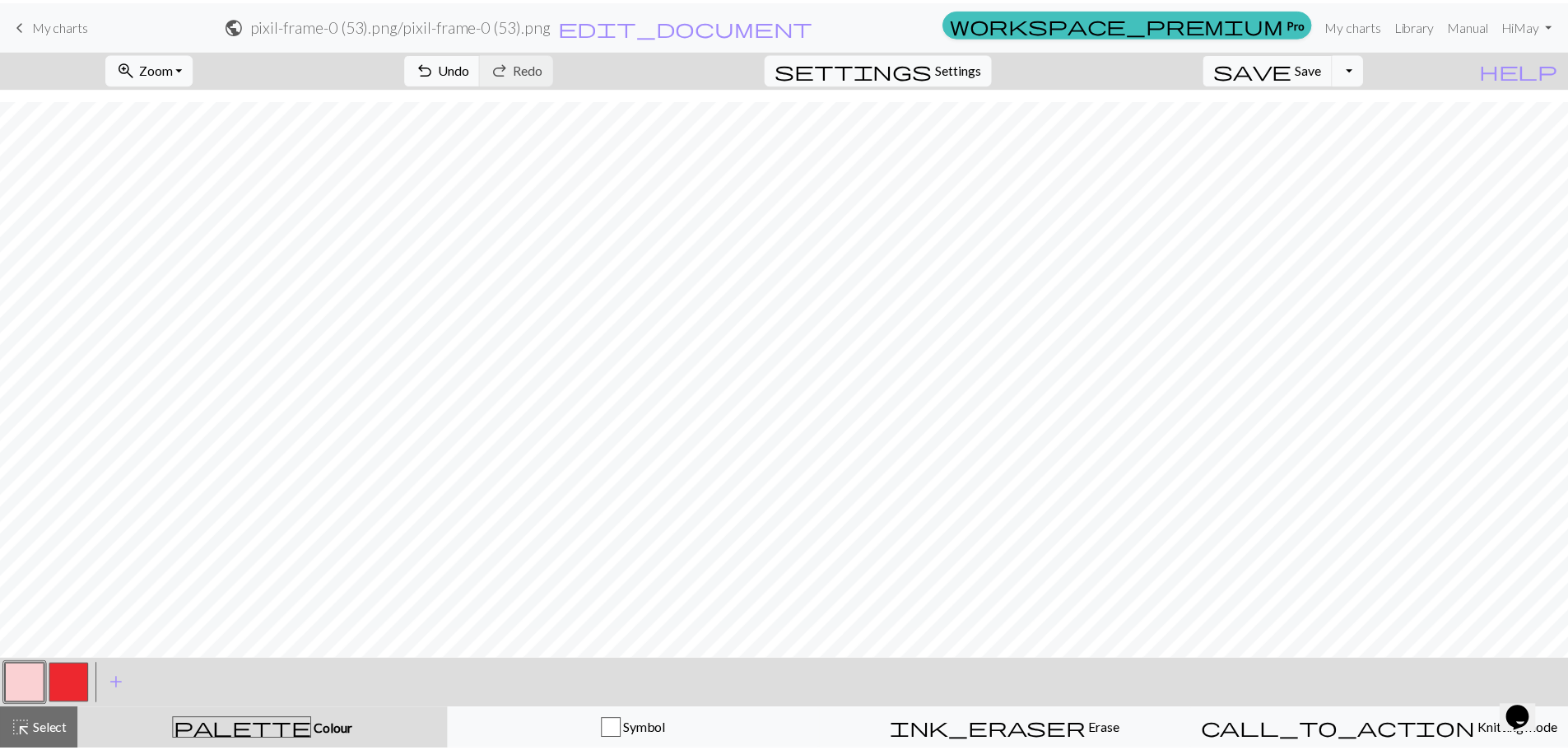
scroll to position [519, 0]
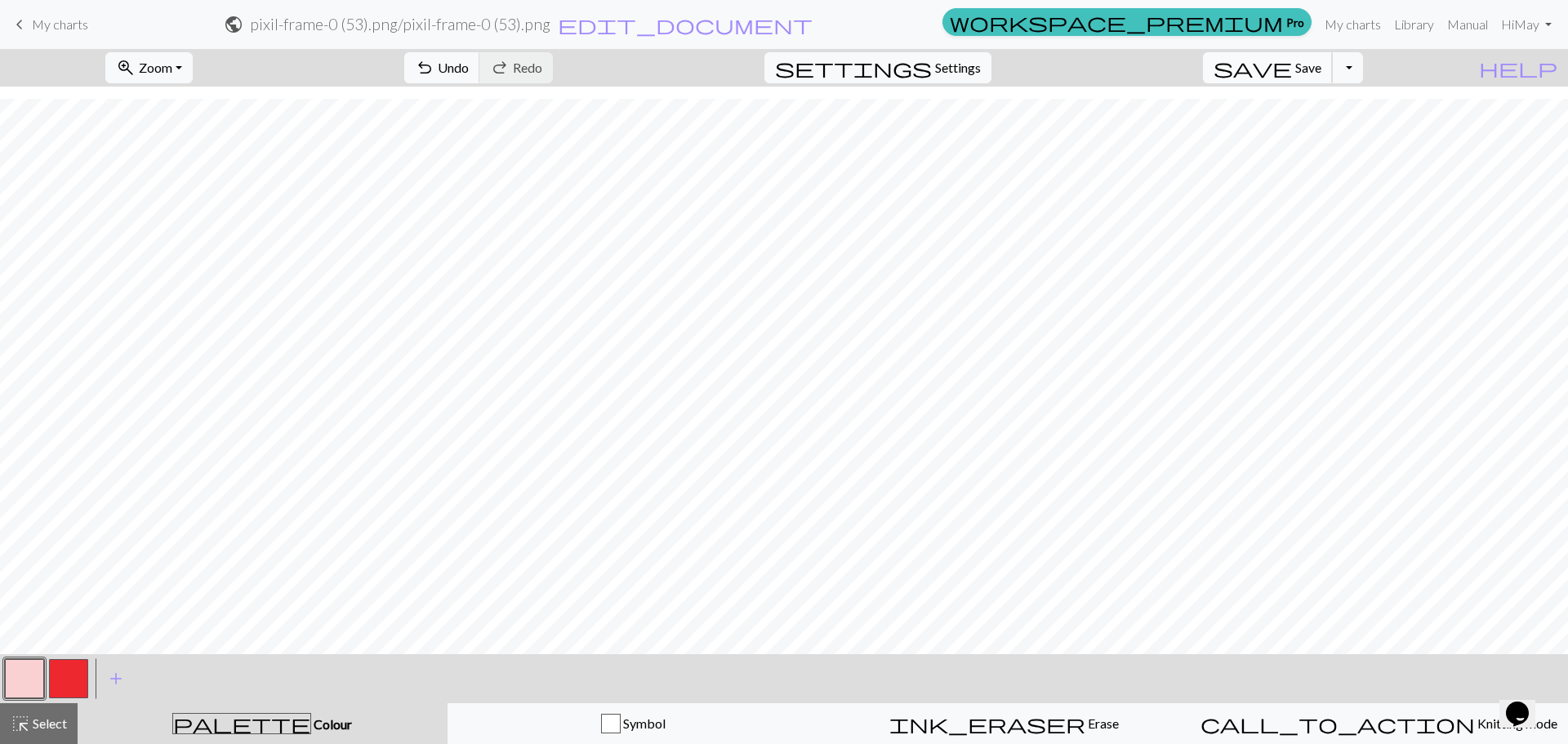
click at [1321, 68] on span "Save" at bounding box center [1308, 67] width 26 height 16
click at [1321, 66] on span "Save" at bounding box center [1308, 67] width 26 height 16
click at [88, 24] on span "My charts" at bounding box center [60, 24] width 56 height 16
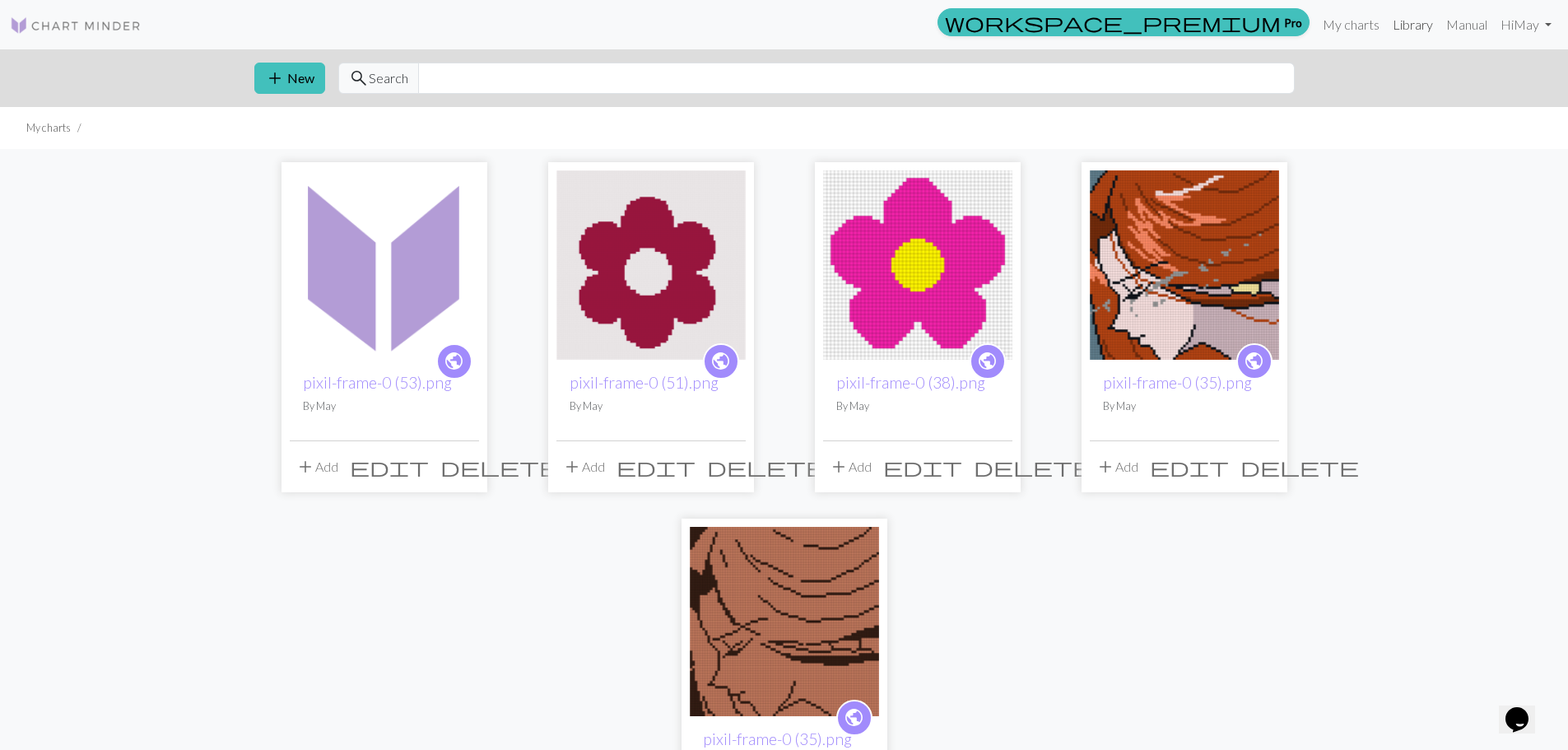
click at [1405, 27] on link "Library" at bounding box center [1412, 25] width 53 height 33
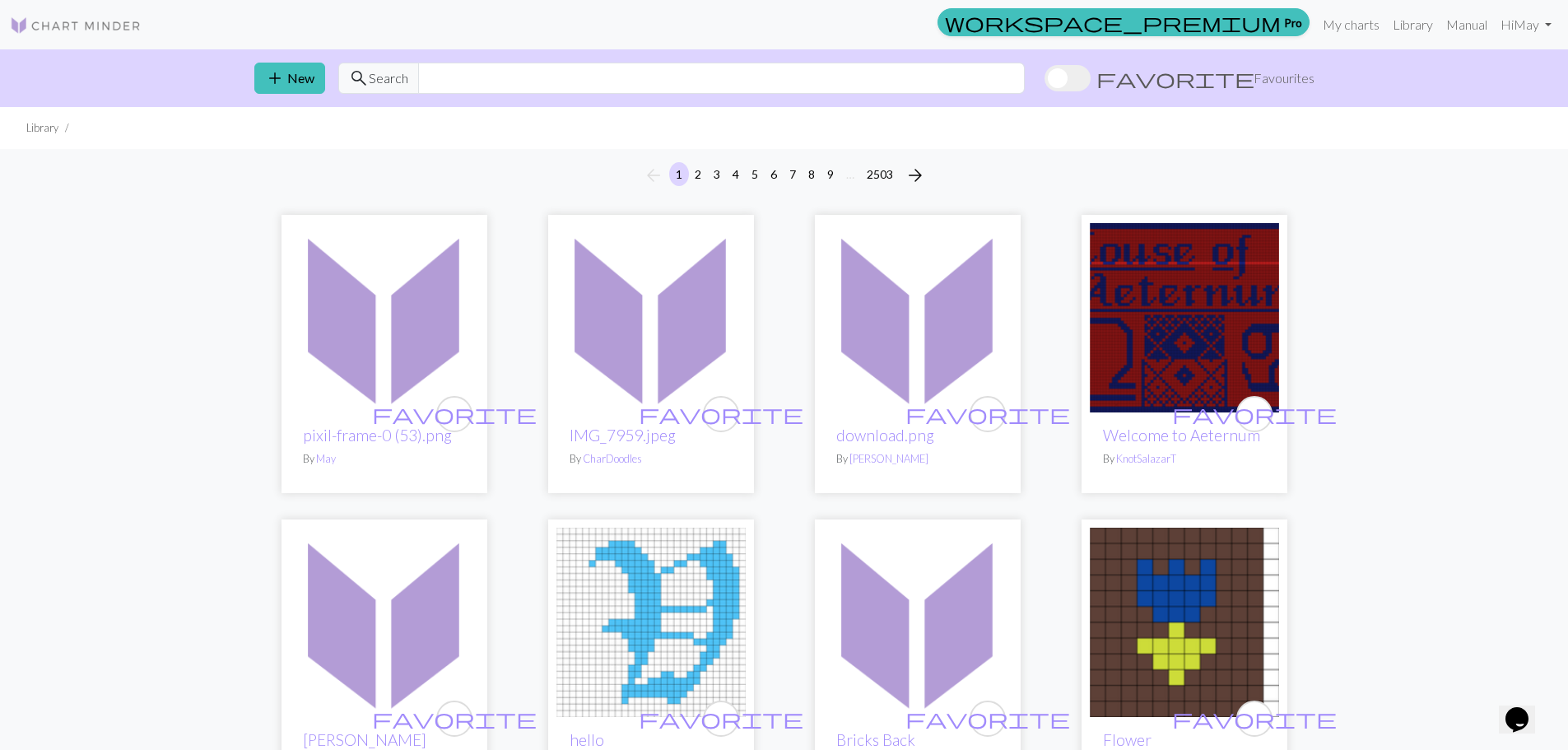
click at [1165, 82] on form "search Search favorite Favourites" at bounding box center [826, 78] width 976 height 32
click at [1025, 83] on input "text" at bounding box center [721, 78] width 607 height 32
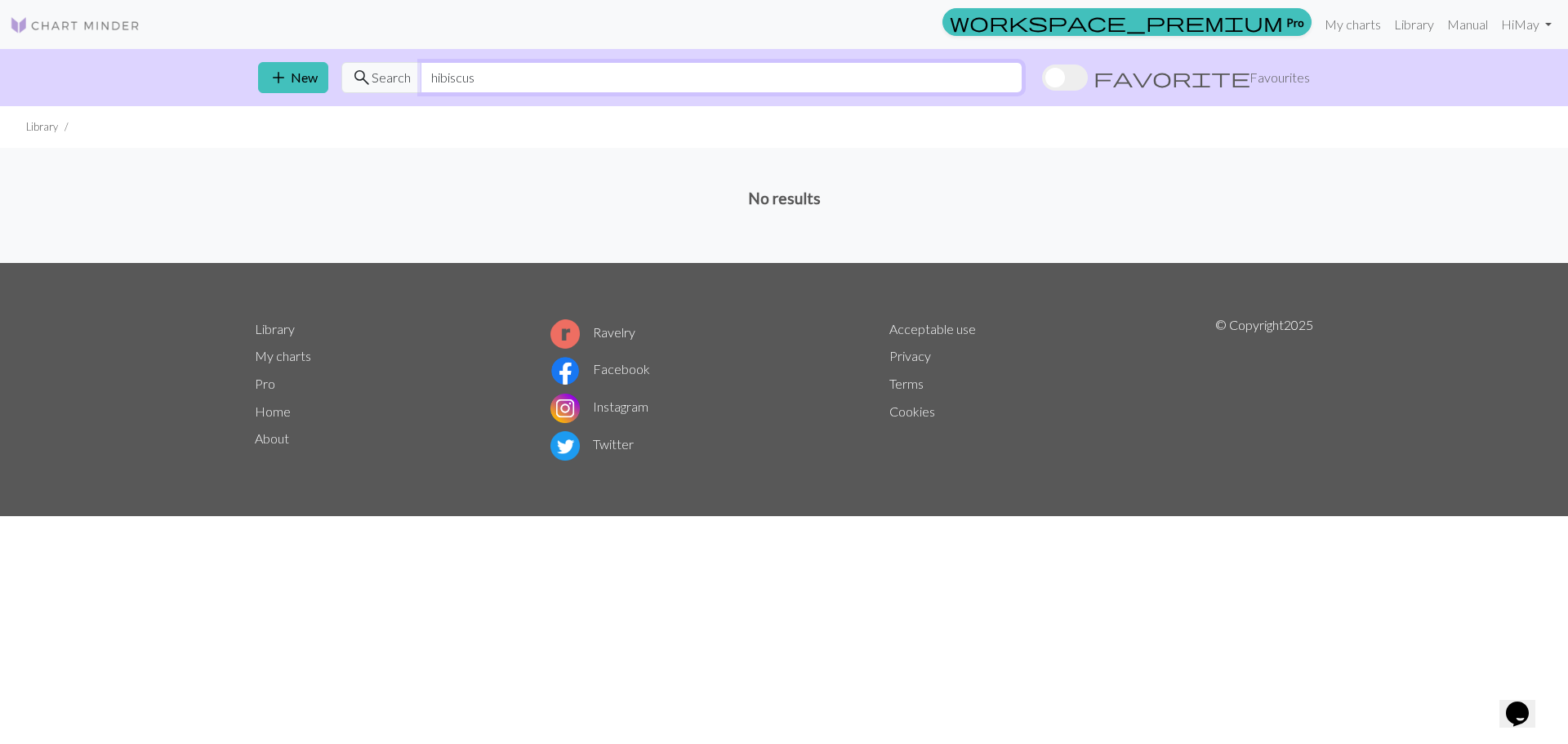
type input "hibiscus"
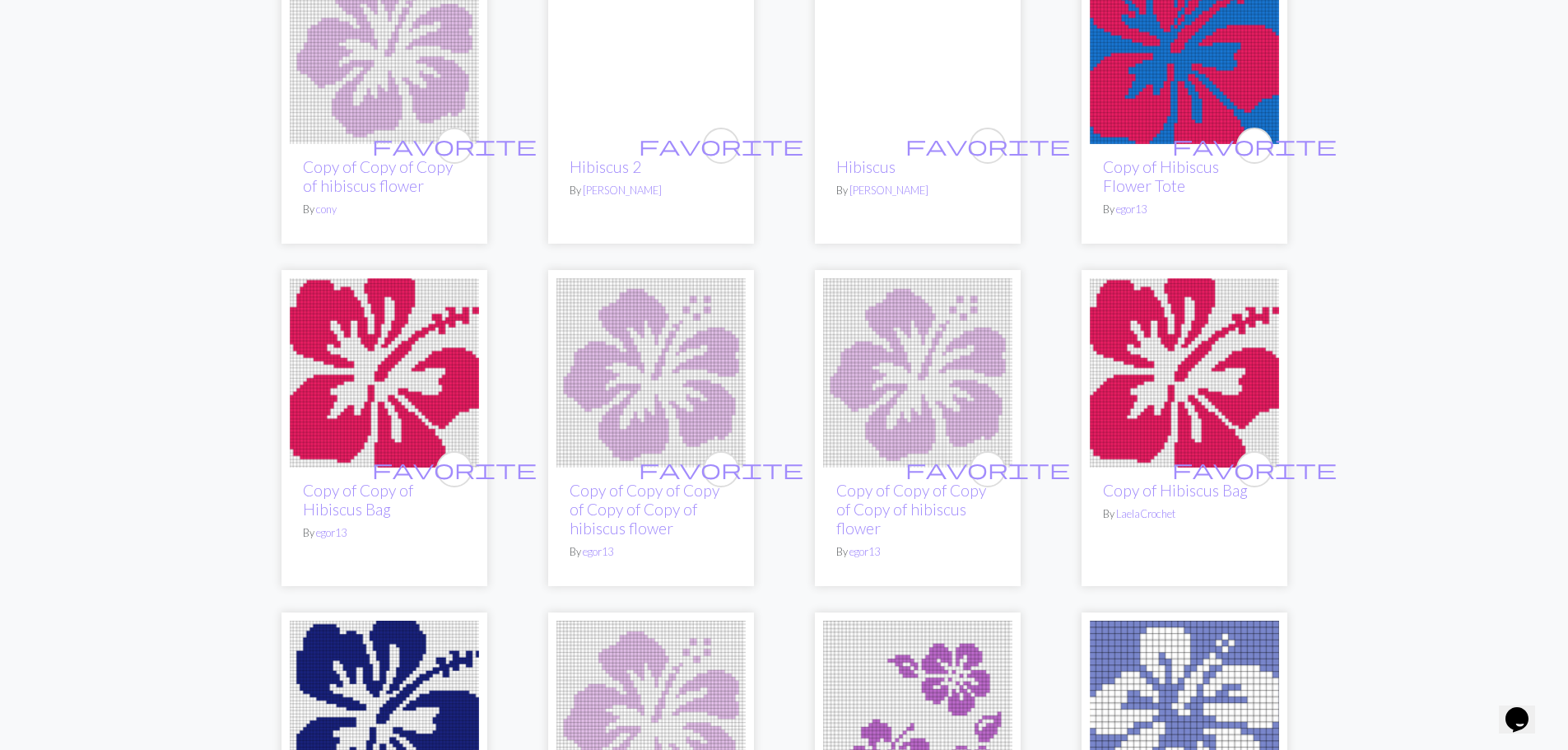
scroll to position [1729, 0]
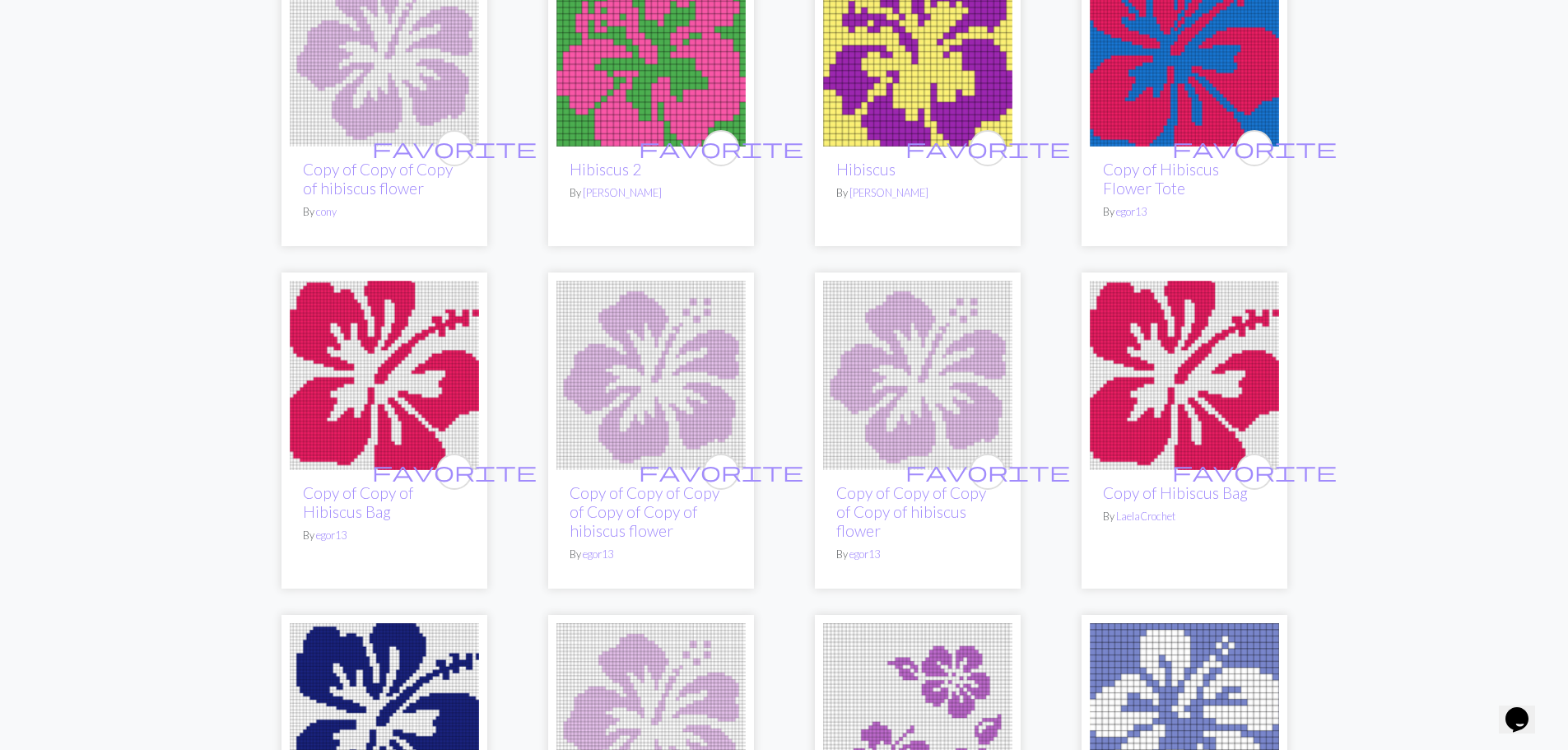
click at [933, 334] on img at bounding box center [917, 375] width 189 height 189
